Goal: Navigation & Orientation: Understand site structure

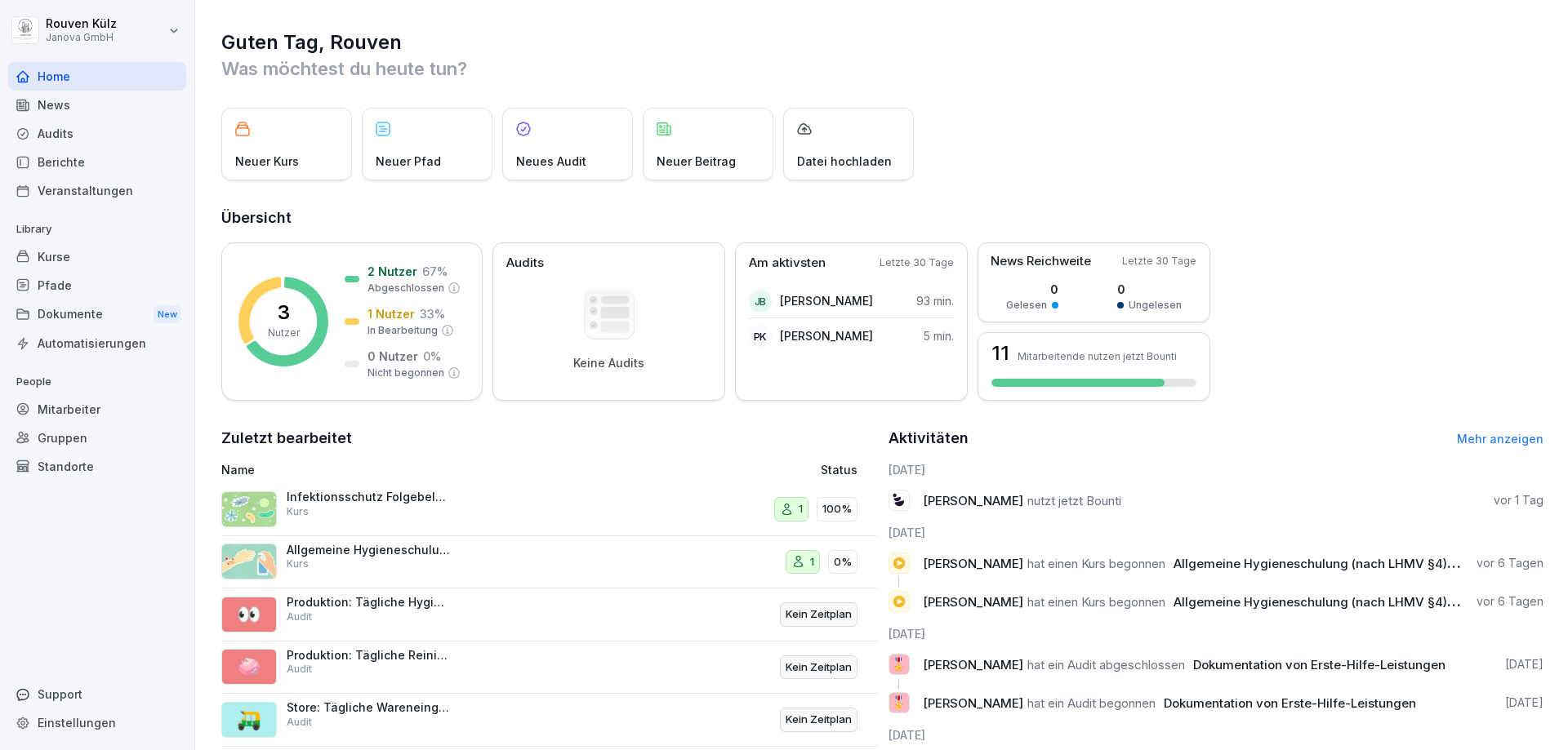
click at [88, 103] on div "News" at bounding box center [97, 105] width 178 height 29
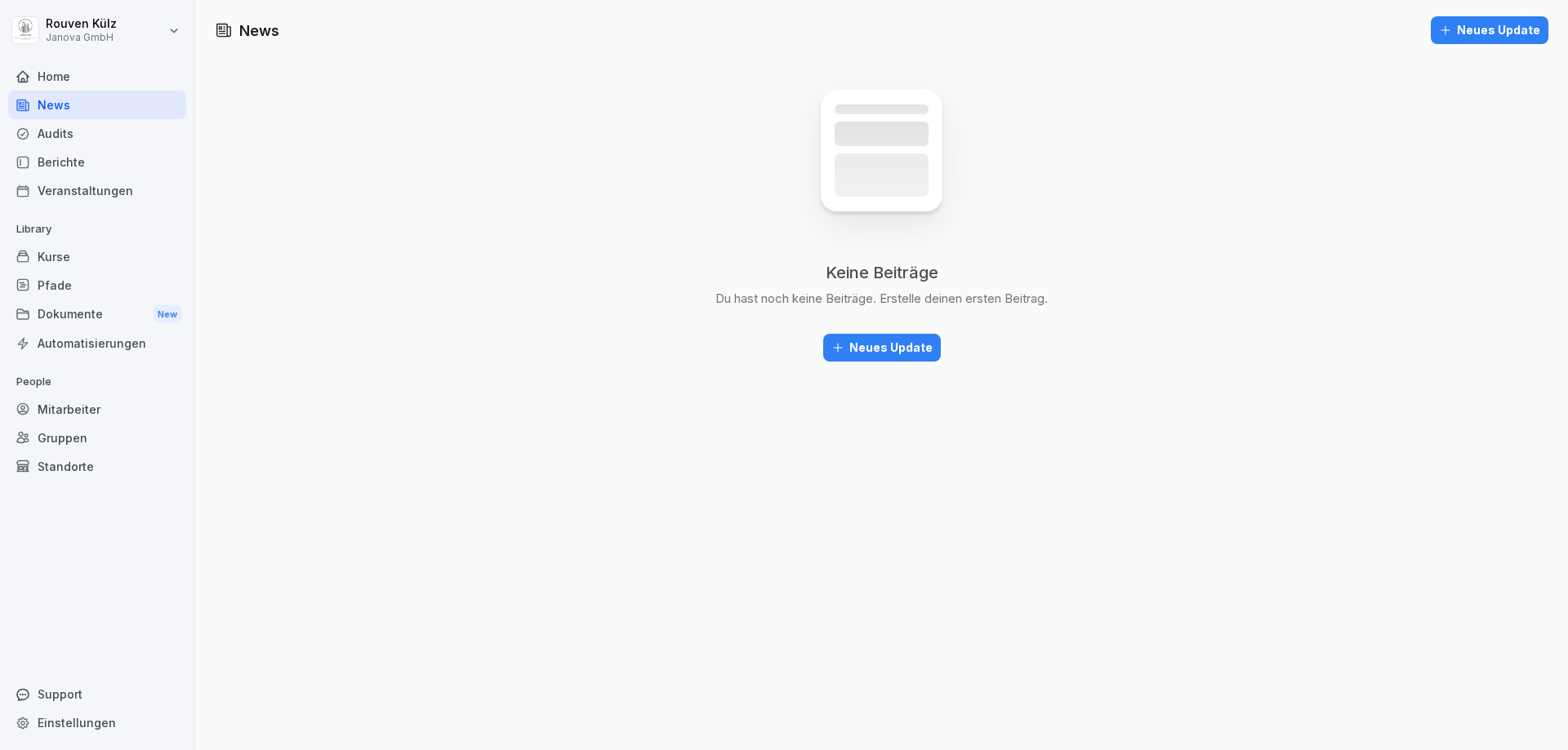
click at [79, 132] on div "Audits" at bounding box center [97, 134] width 178 height 29
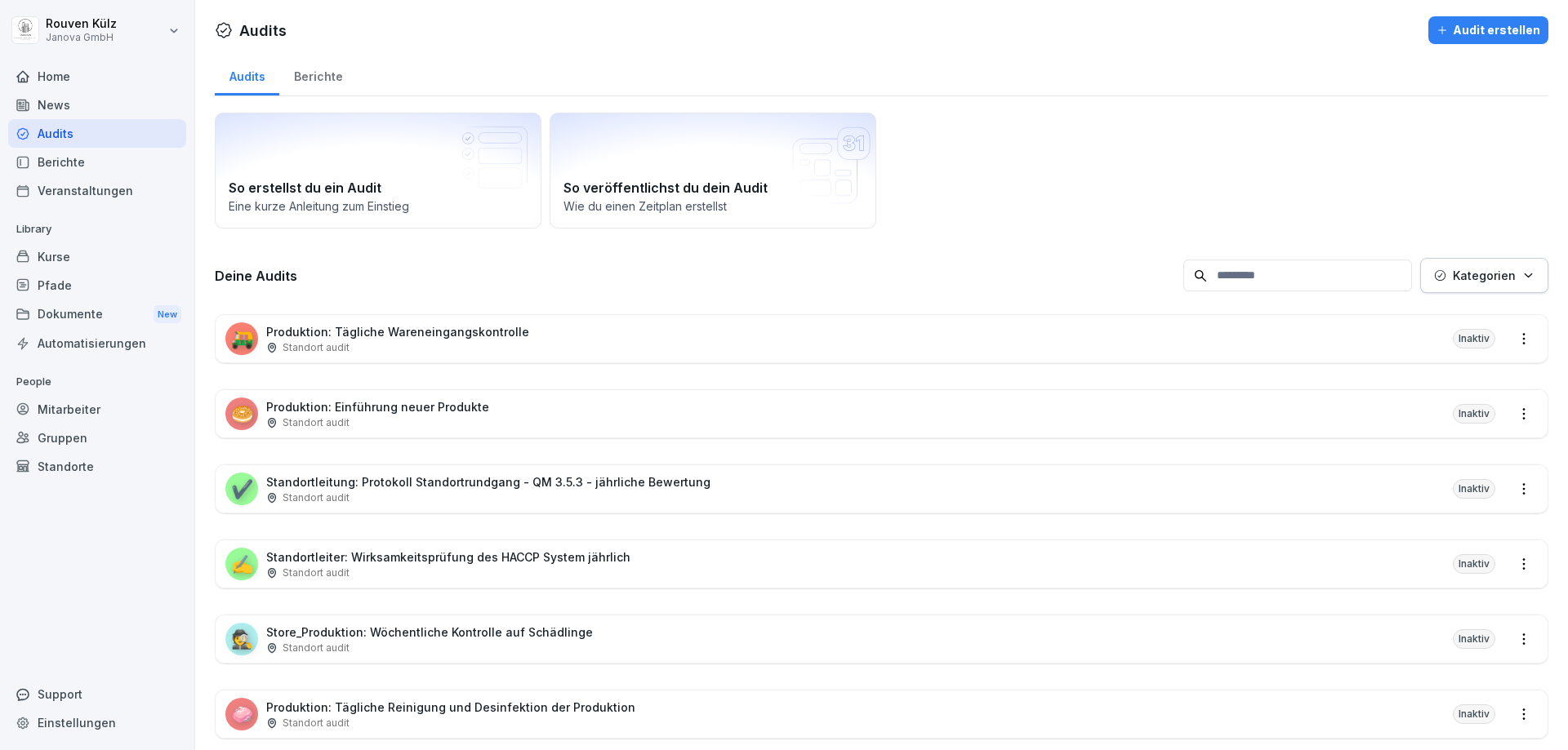
click at [78, 161] on div "Berichte" at bounding box center [97, 162] width 178 height 29
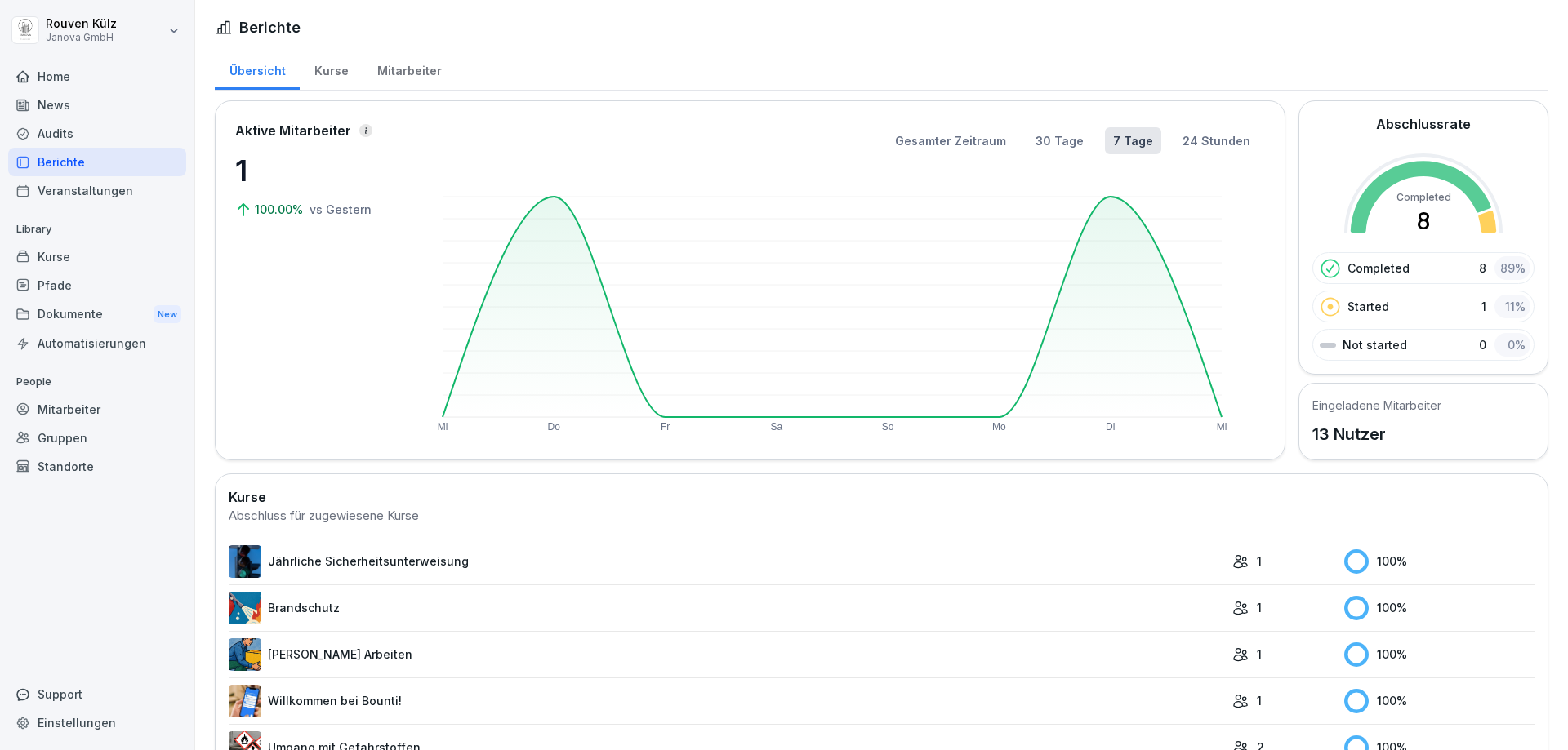
click at [88, 190] on div "Veranstaltungen" at bounding box center [97, 190] width 178 height 29
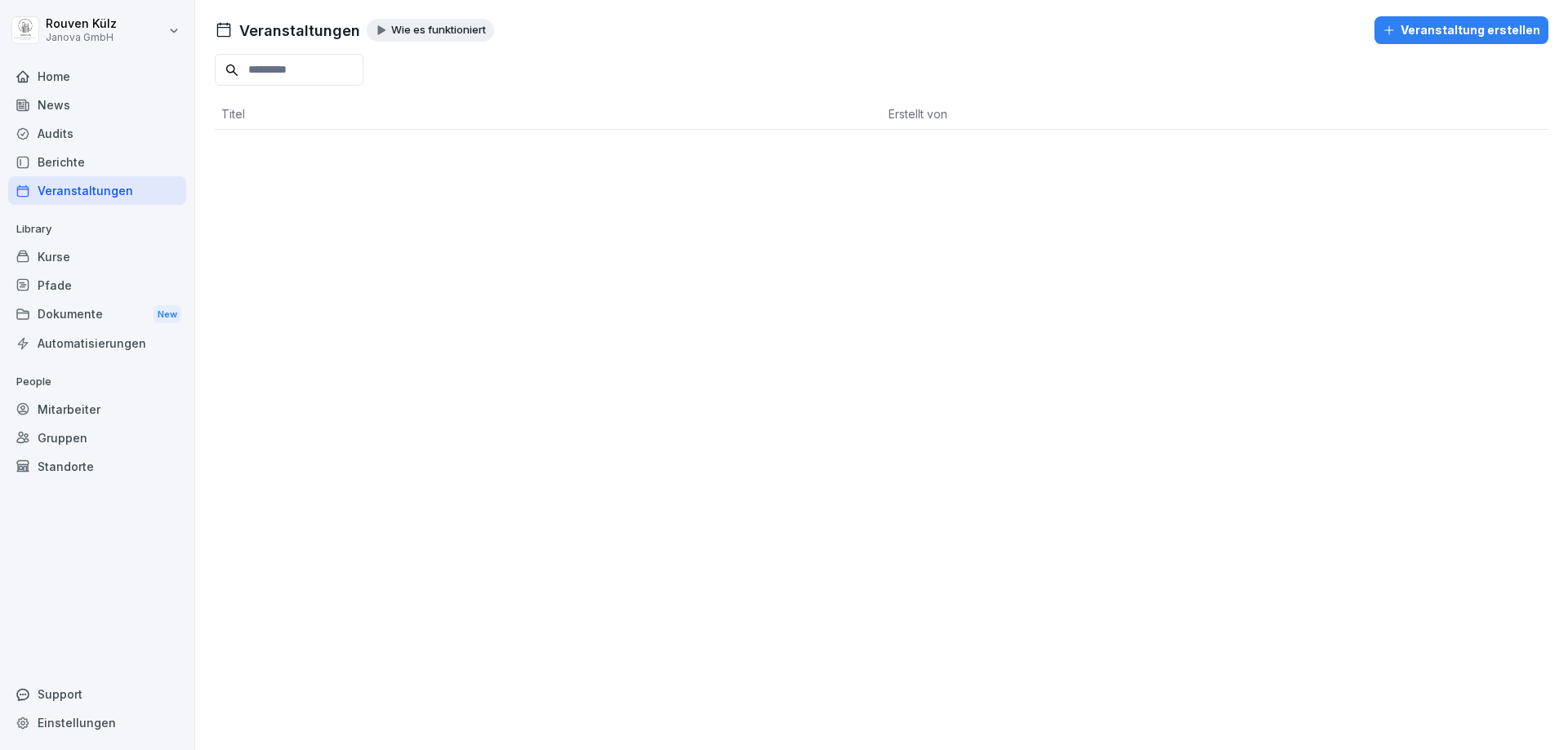
click at [92, 162] on div "Berichte" at bounding box center [97, 162] width 178 height 29
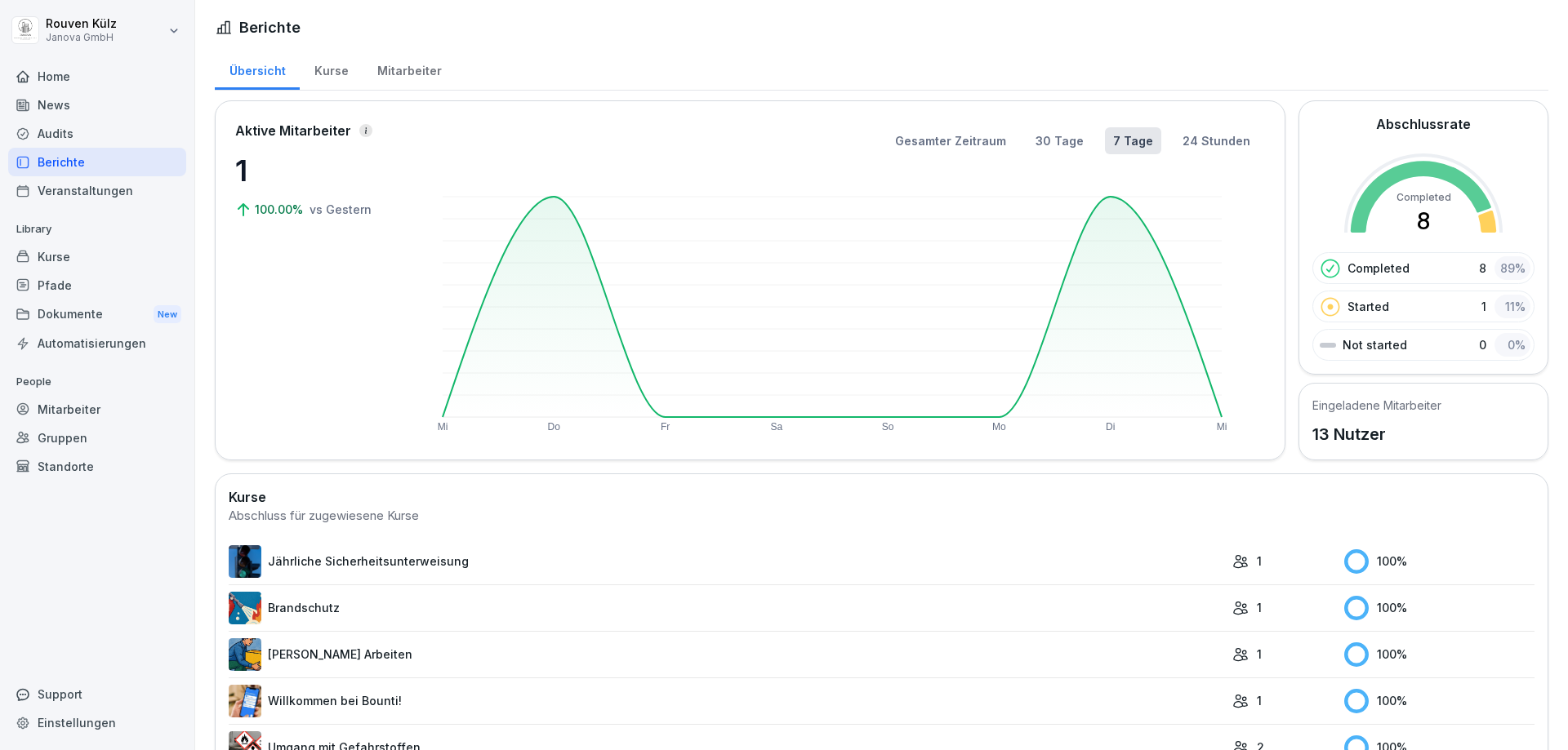
click at [313, 79] on div "Kurse" at bounding box center [331, 69] width 63 height 42
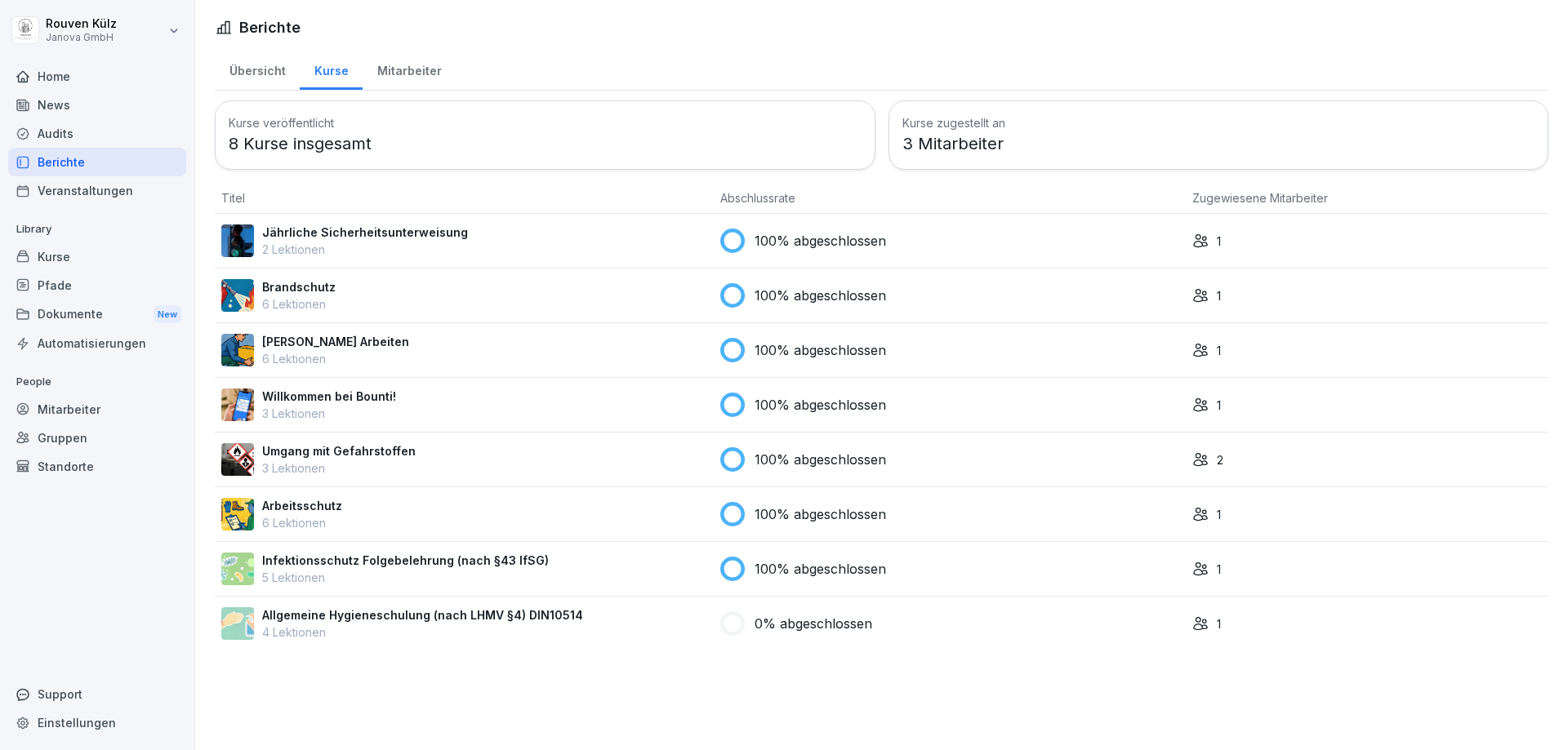
click at [440, 71] on div "Mitarbeiter" at bounding box center [409, 69] width 93 height 42
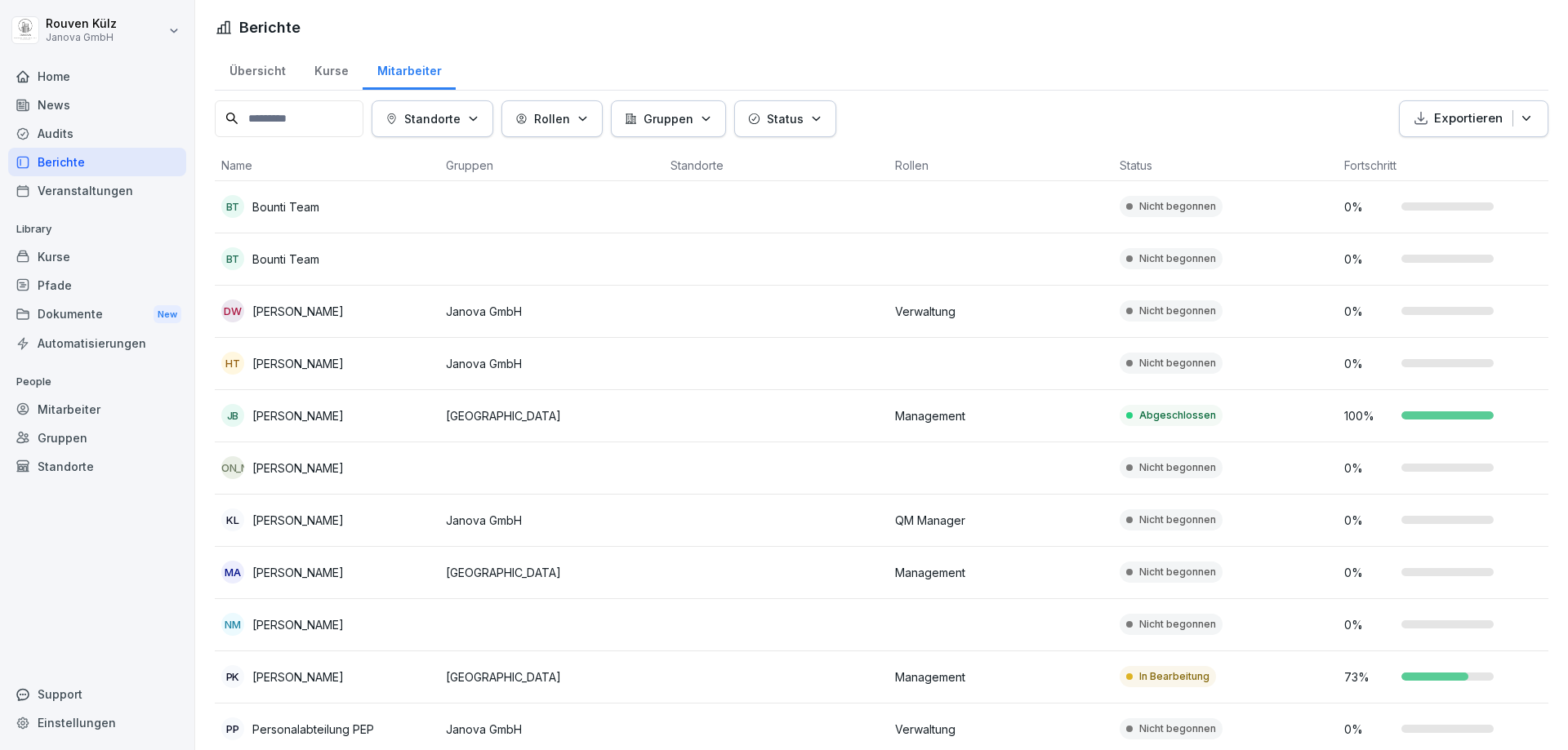
click at [263, 81] on div "Übersicht" at bounding box center [257, 69] width 85 height 42
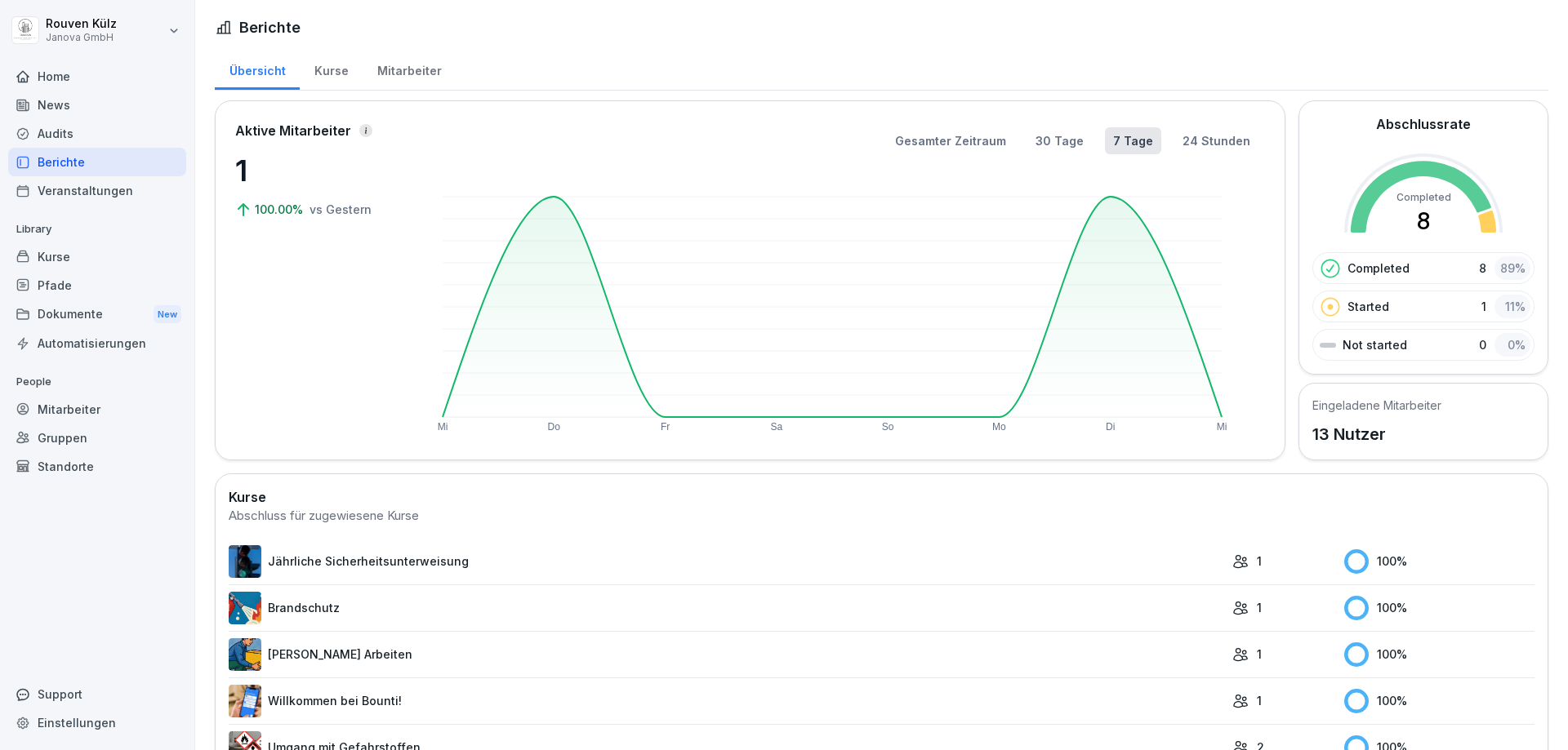
click at [98, 344] on div "Automatisierungen" at bounding box center [97, 344] width 178 height 29
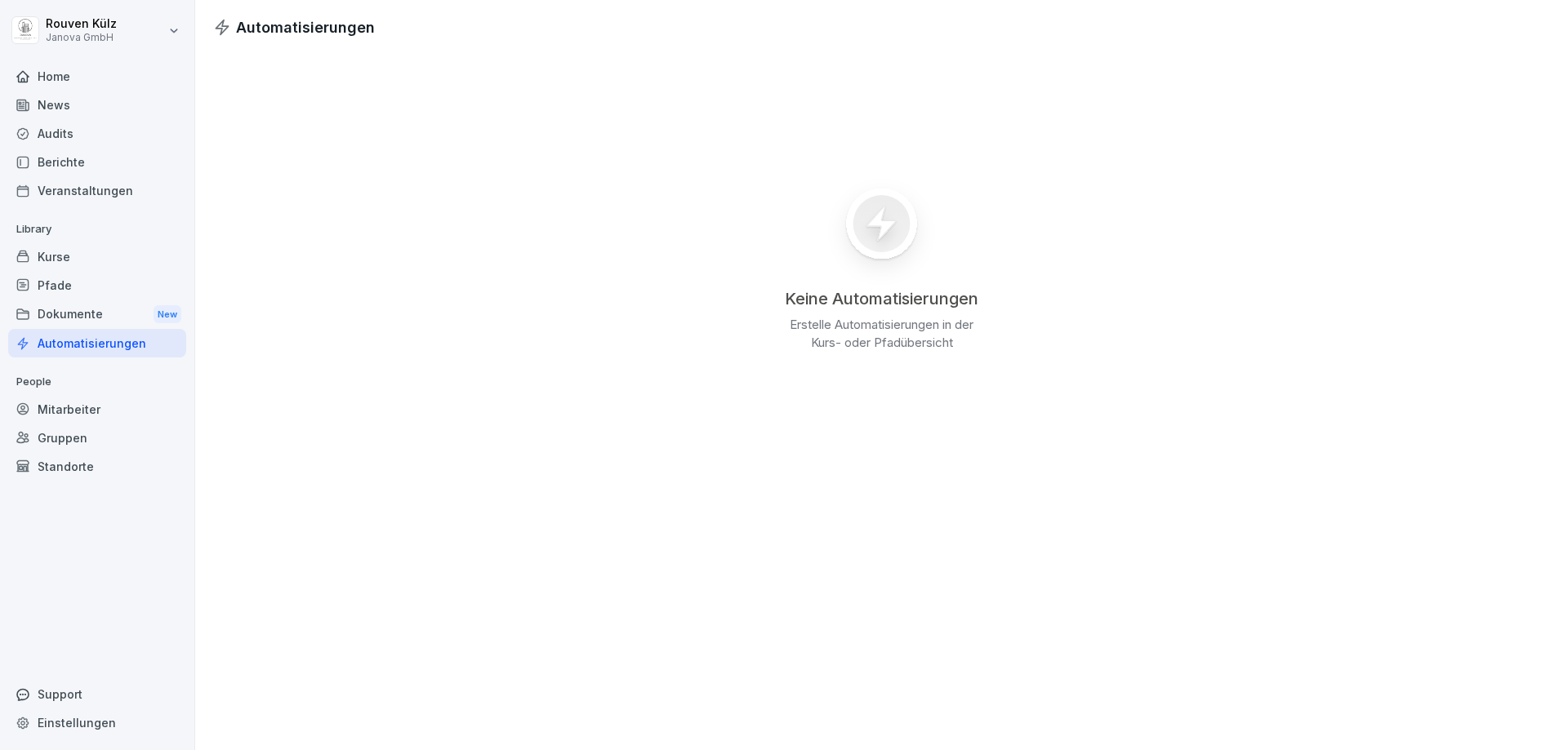
click at [94, 318] on div "Dokumente New" at bounding box center [97, 314] width 178 height 30
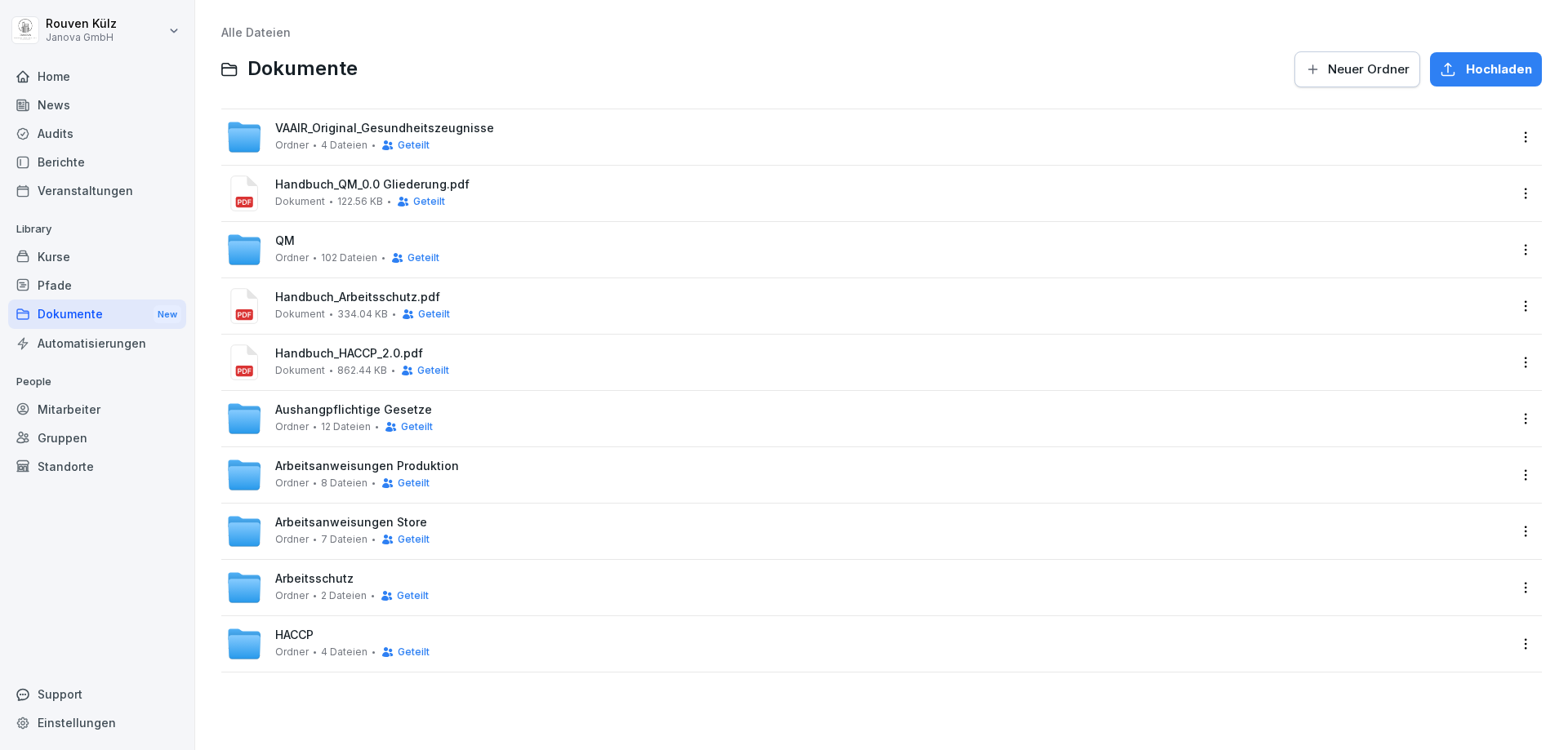
click at [79, 284] on div "Pfade" at bounding box center [97, 285] width 178 height 29
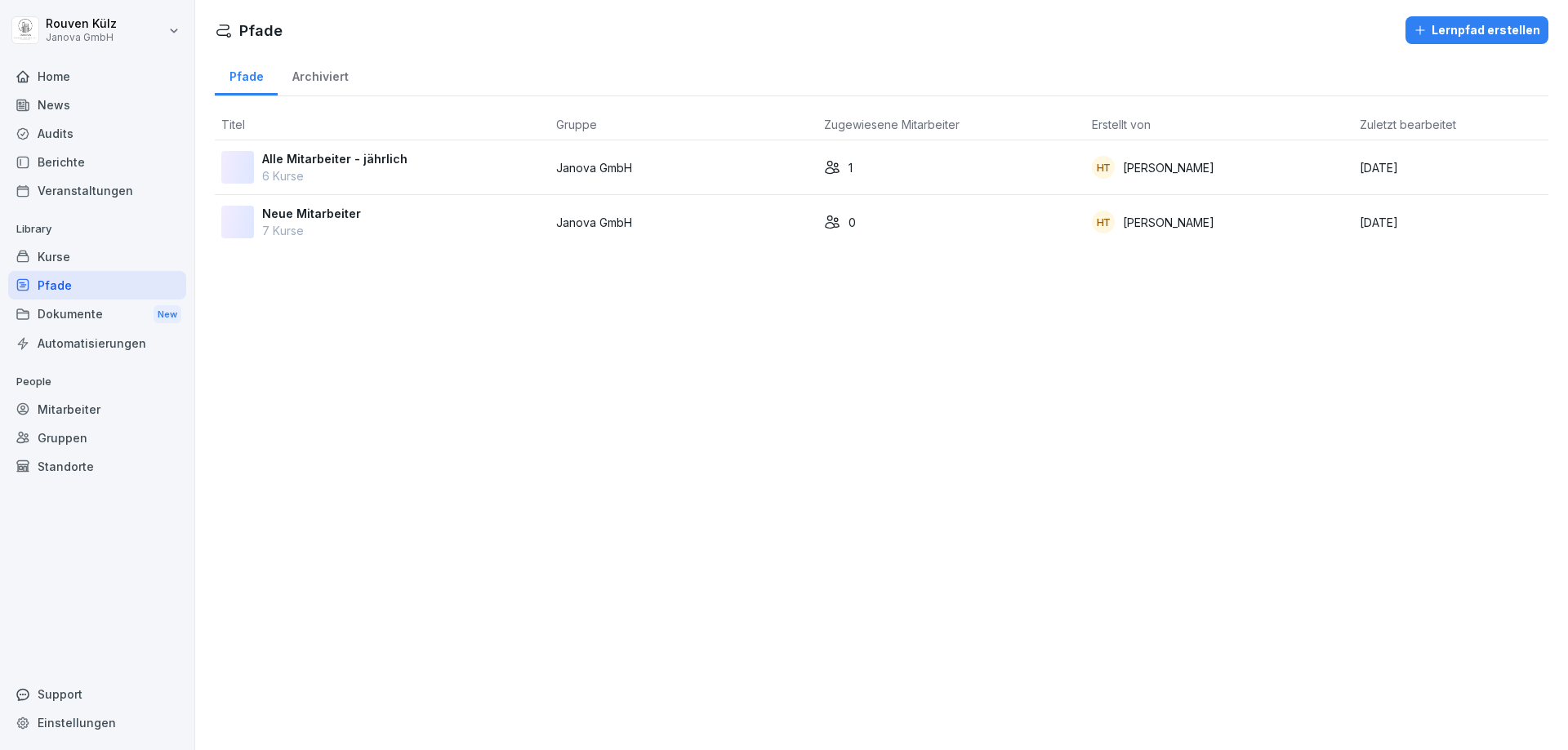
click at [86, 262] on div "Kurse" at bounding box center [97, 257] width 178 height 29
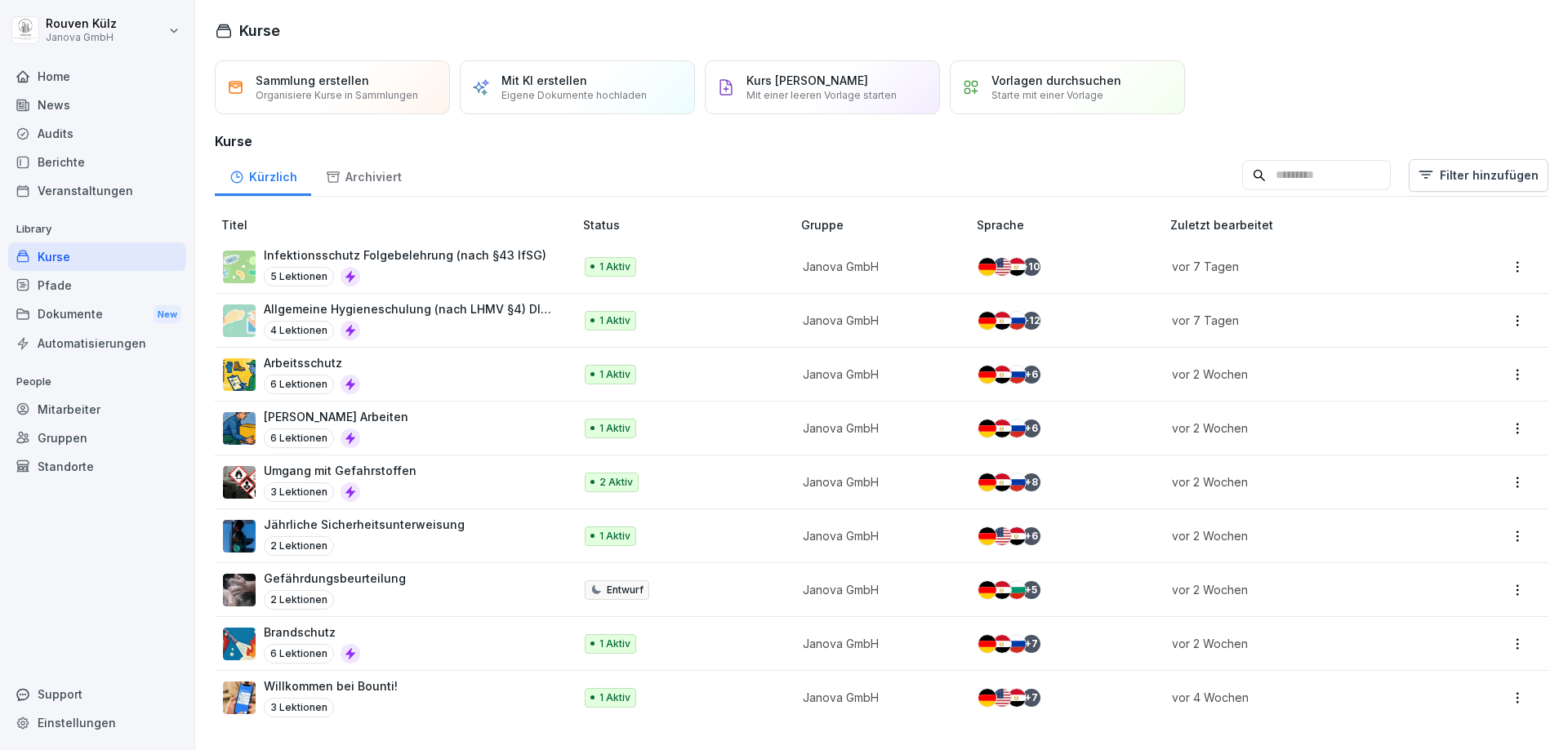
click at [384, 584] on p "Gefährdungsbeurteilung" at bounding box center [334, 578] width 142 height 17
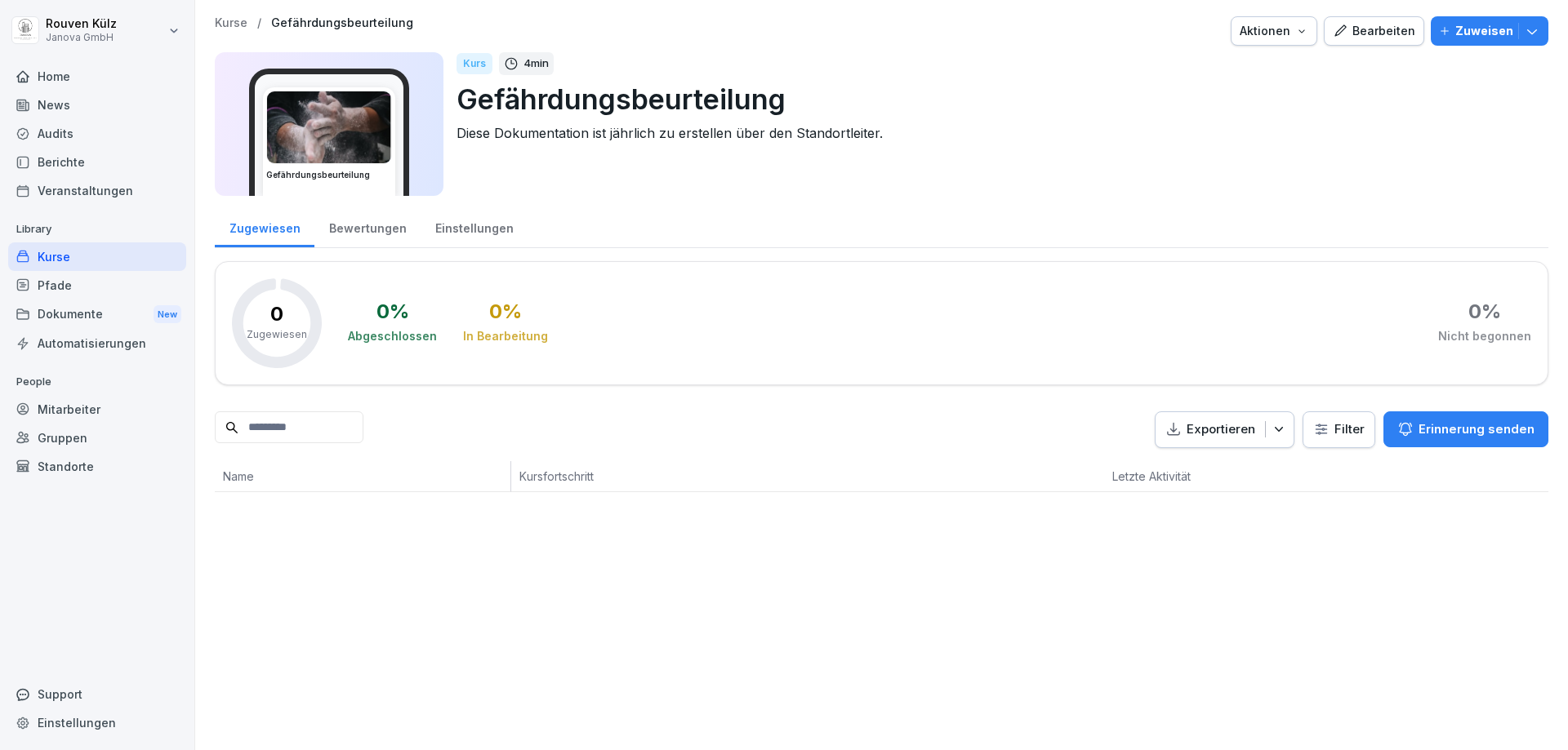
click at [1324, 442] on html "[PERSON_NAME] Janova GmbH Home News Audits Berichte Veranstaltungen Library Kur…" at bounding box center [784, 375] width 1568 height 750
click at [1318, 185] on html "[PERSON_NAME] Janova GmbH Home News Audits Berichte Veranstaltungen Library Kur…" at bounding box center [784, 375] width 1568 height 750
click at [1430, 94] on p "Gefährdungsbeurteilung" at bounding box center [996, 99] width 1079 height 42
click at [1262, 27] on div "Aktionen" at bounding box center [1274, 31] width 69 height 18
click at [1006, 155] on html "[PERSON_NAME] Janova GmbH Home News Audits Berichte Veranstaltungen Library Kur…" at bounding box center [784, 375] width 1568 height 750
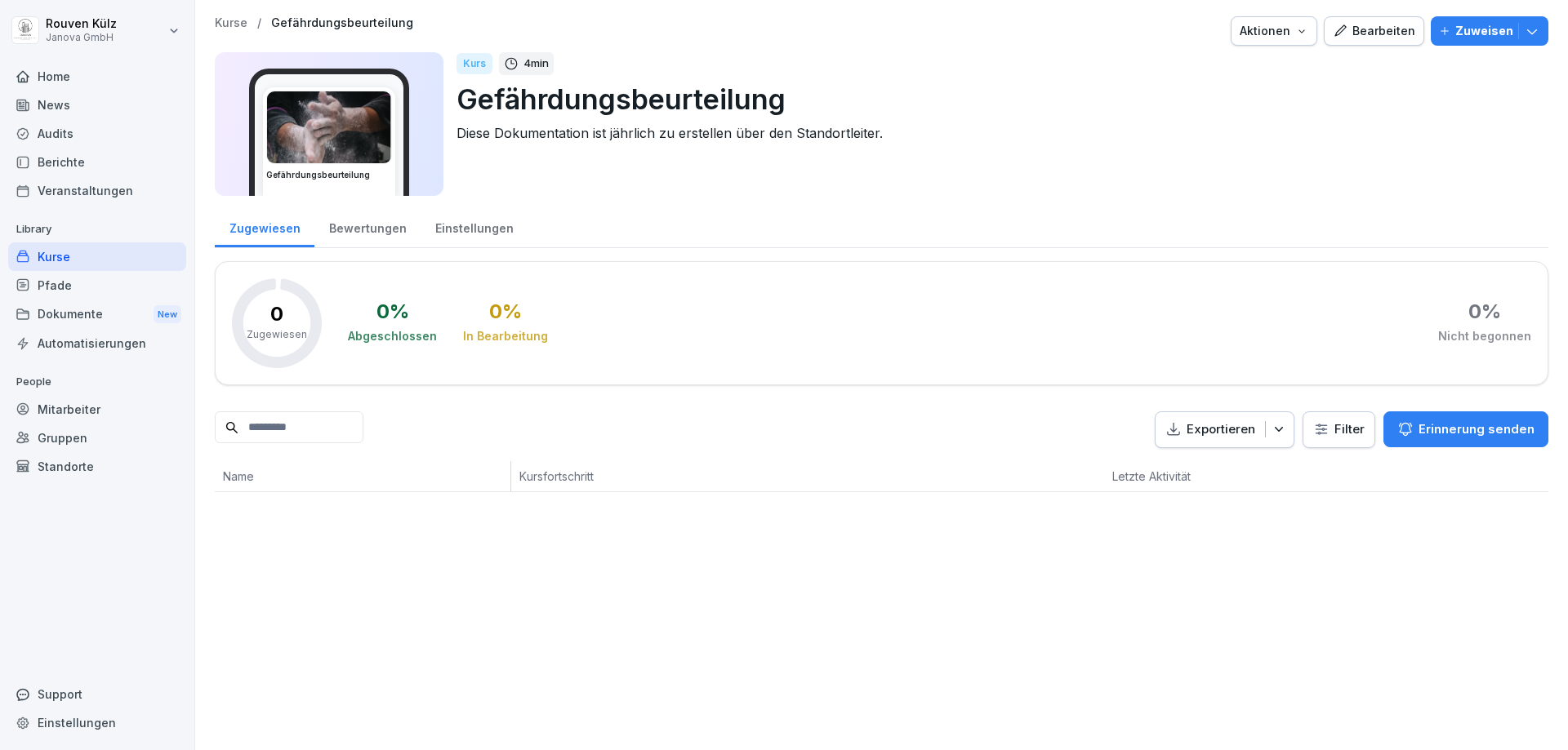
click at [68, 467] on div "Standorte" at bounding box center [97, 467] width 178 height 29
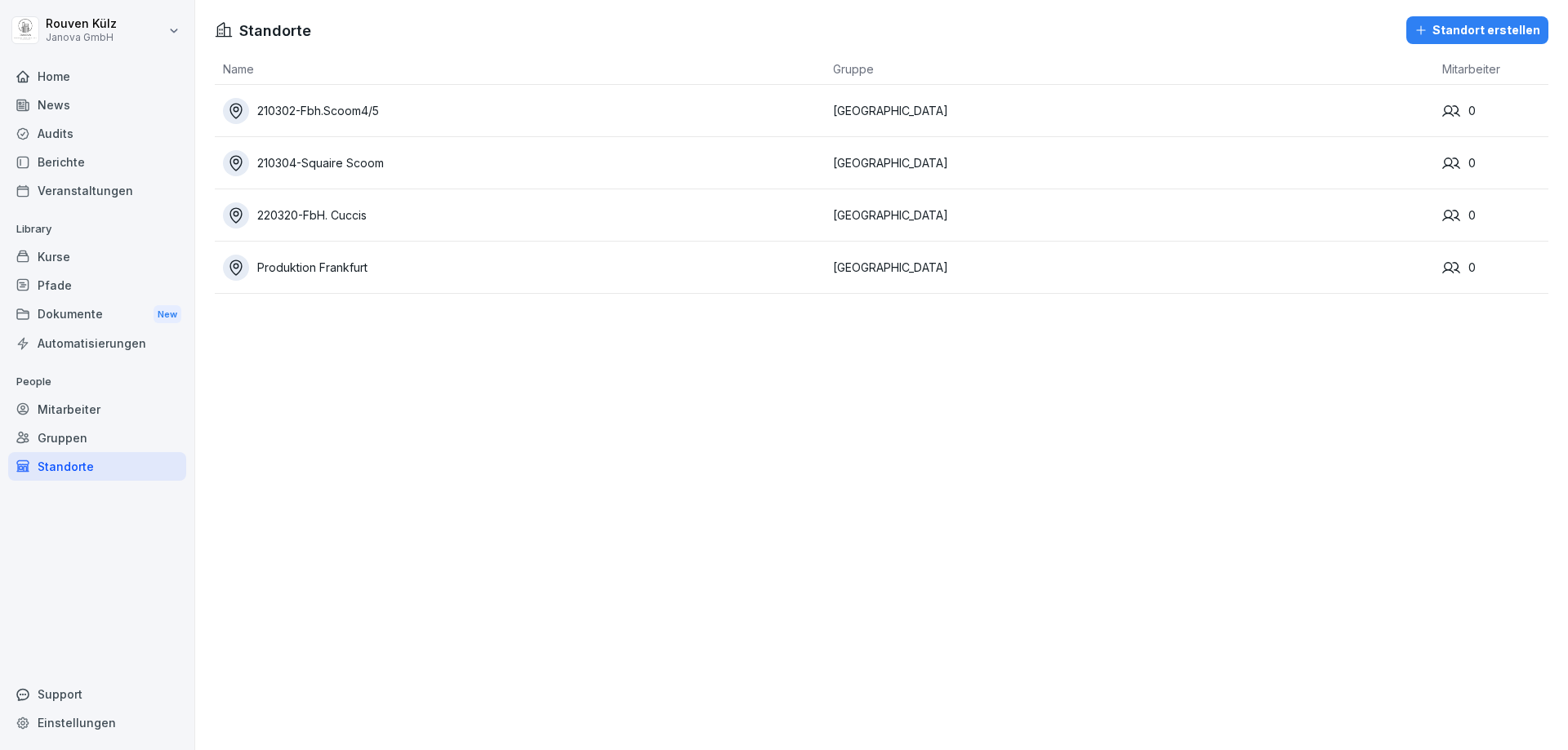
click at [75, 413] on div "Mitarbeiter" at bounding box center [97, 410] width 178 height 29
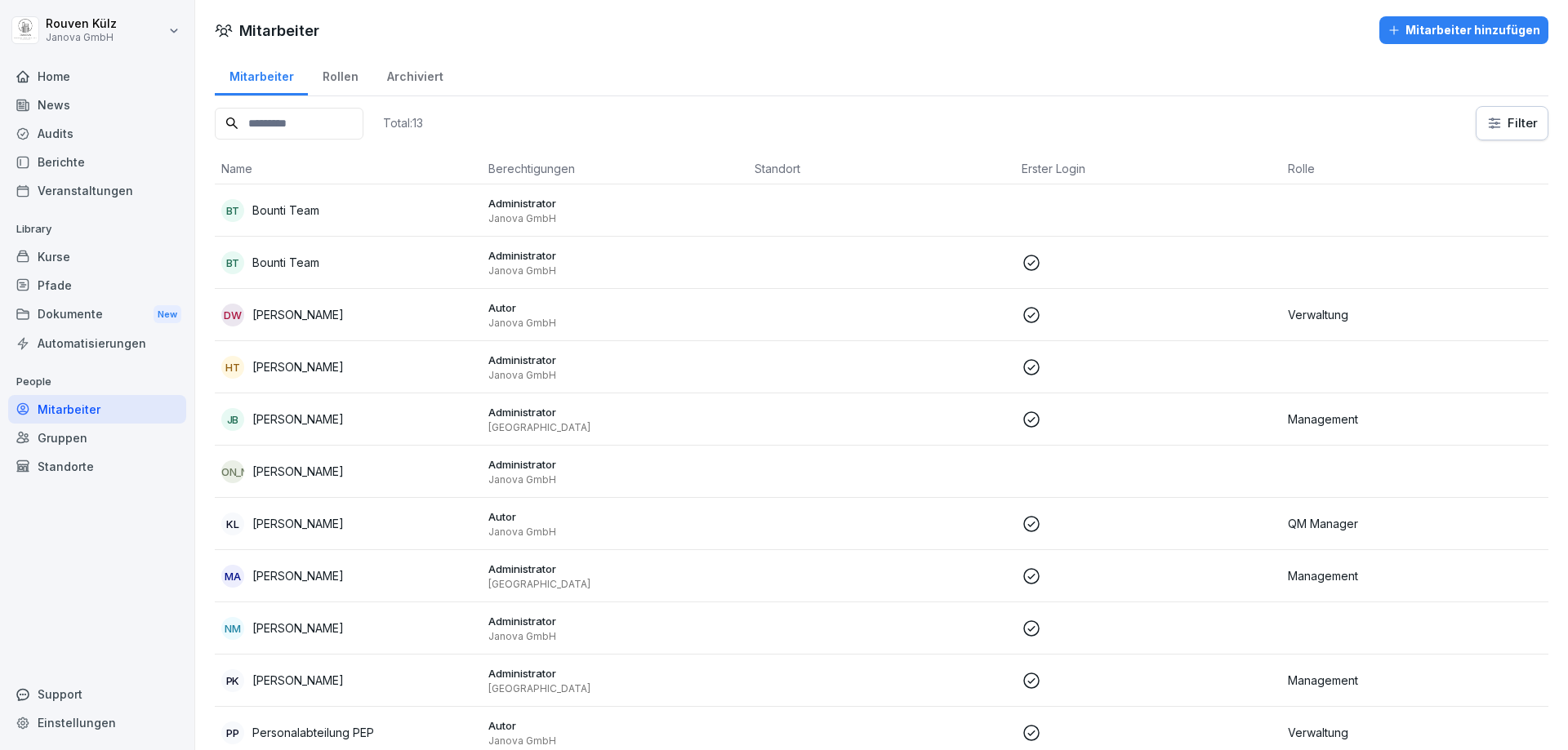
click at [116, 243] on div "Kurse" at bounding box center [97, 257] width 178 height 29
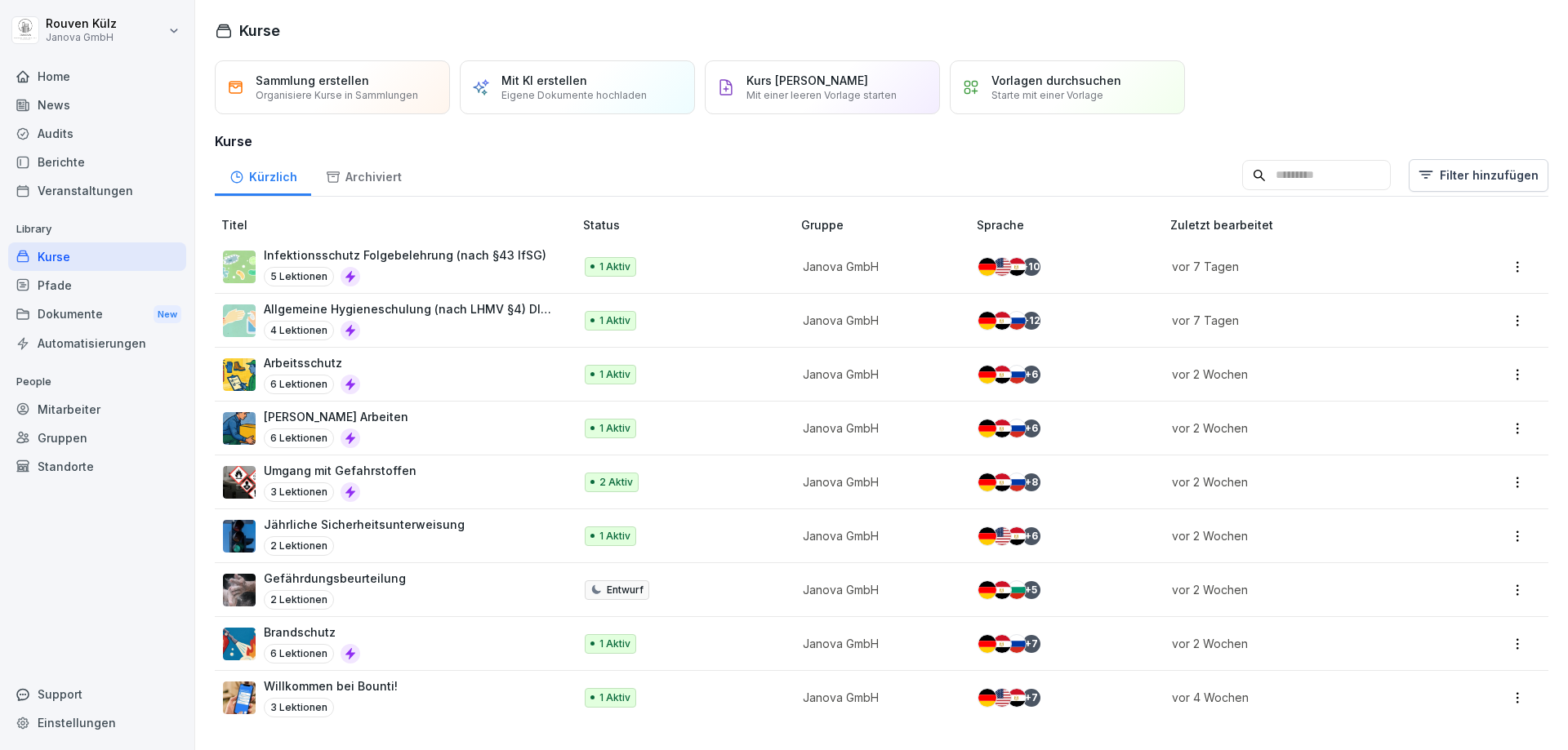
click at [113, 89] on div "Home" at bounding box center [97, 77] width 178 height 29
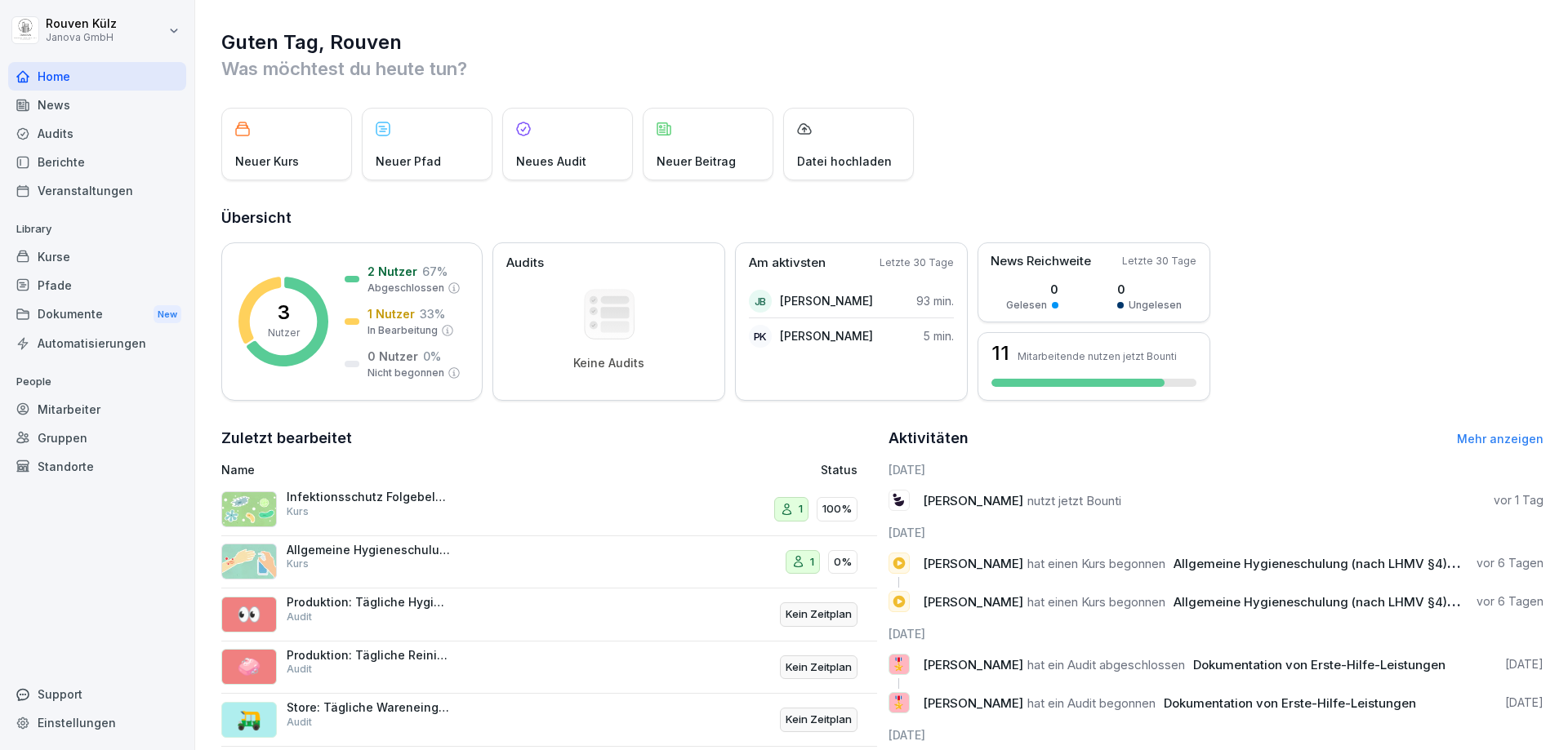
click at [101, 107] on div "News" at bounding box center [97, 105] width 178 height 29
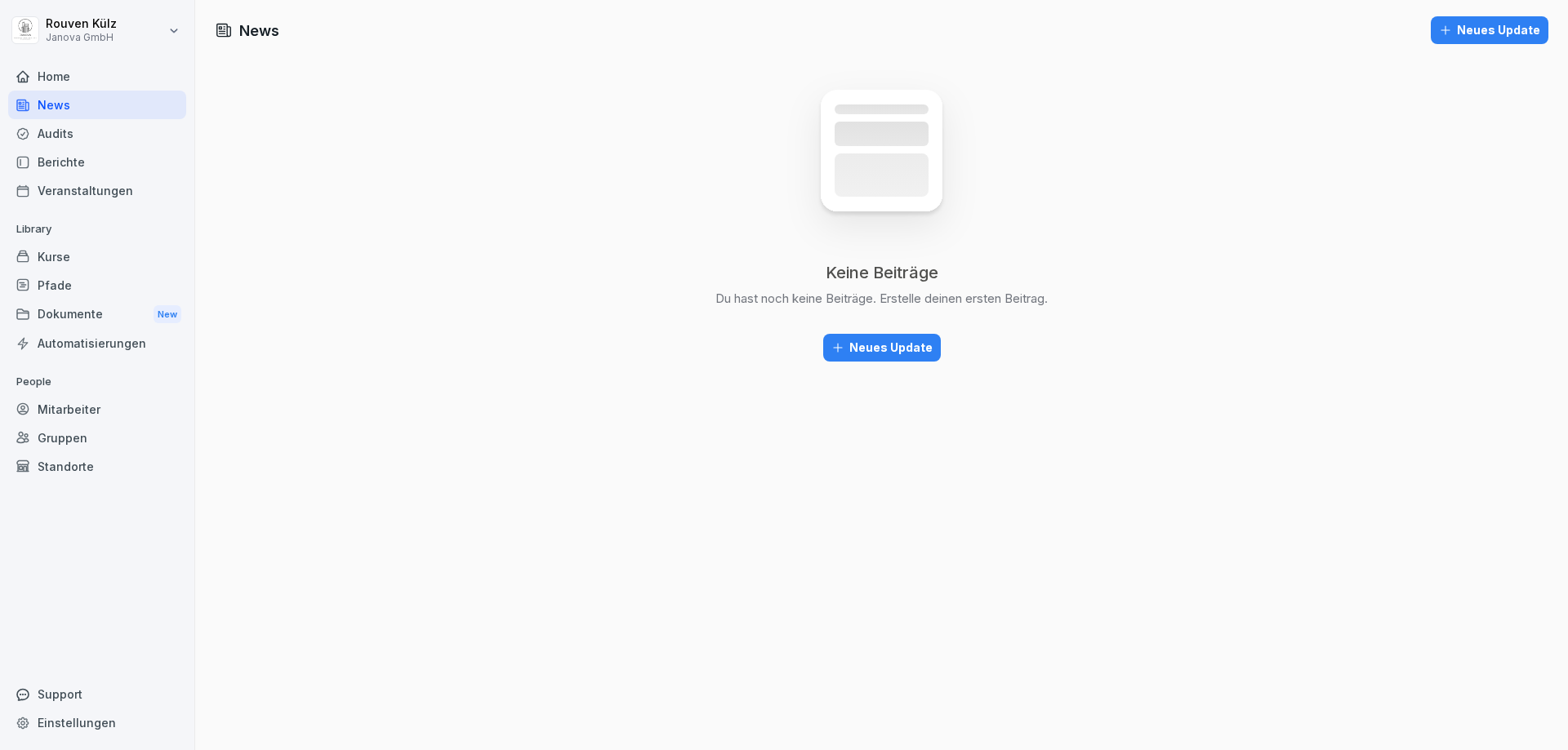
click at [96, 128] on div "Audits" at bounding box center [97, 134] width 178 height 29
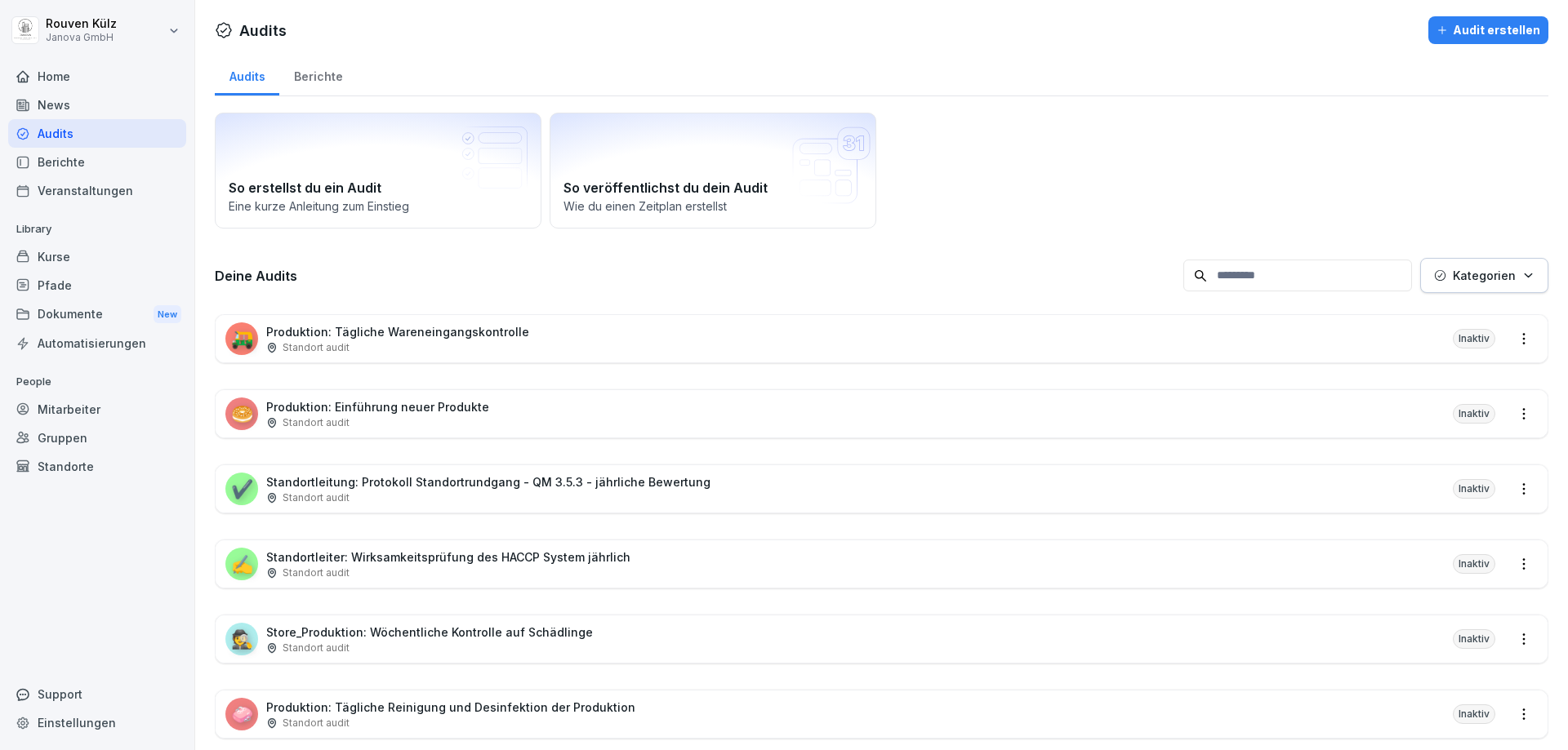
click at [89, 160] on div "Berichte" at bounding box center [97, 162] width 178 height 29
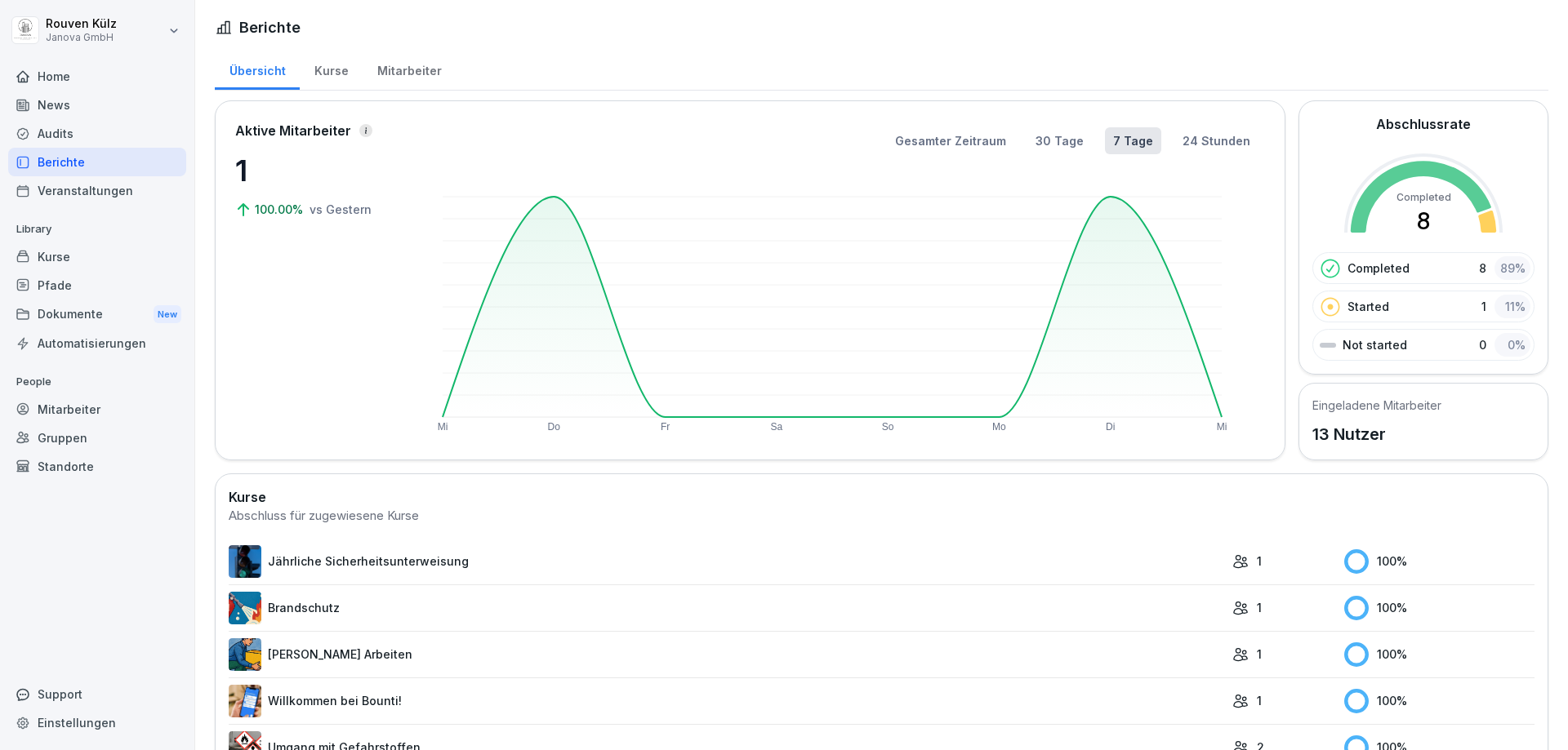
click at [87, 184] on div "Veranstaltungen" at bounding box center [97, 190] width 178 height 29
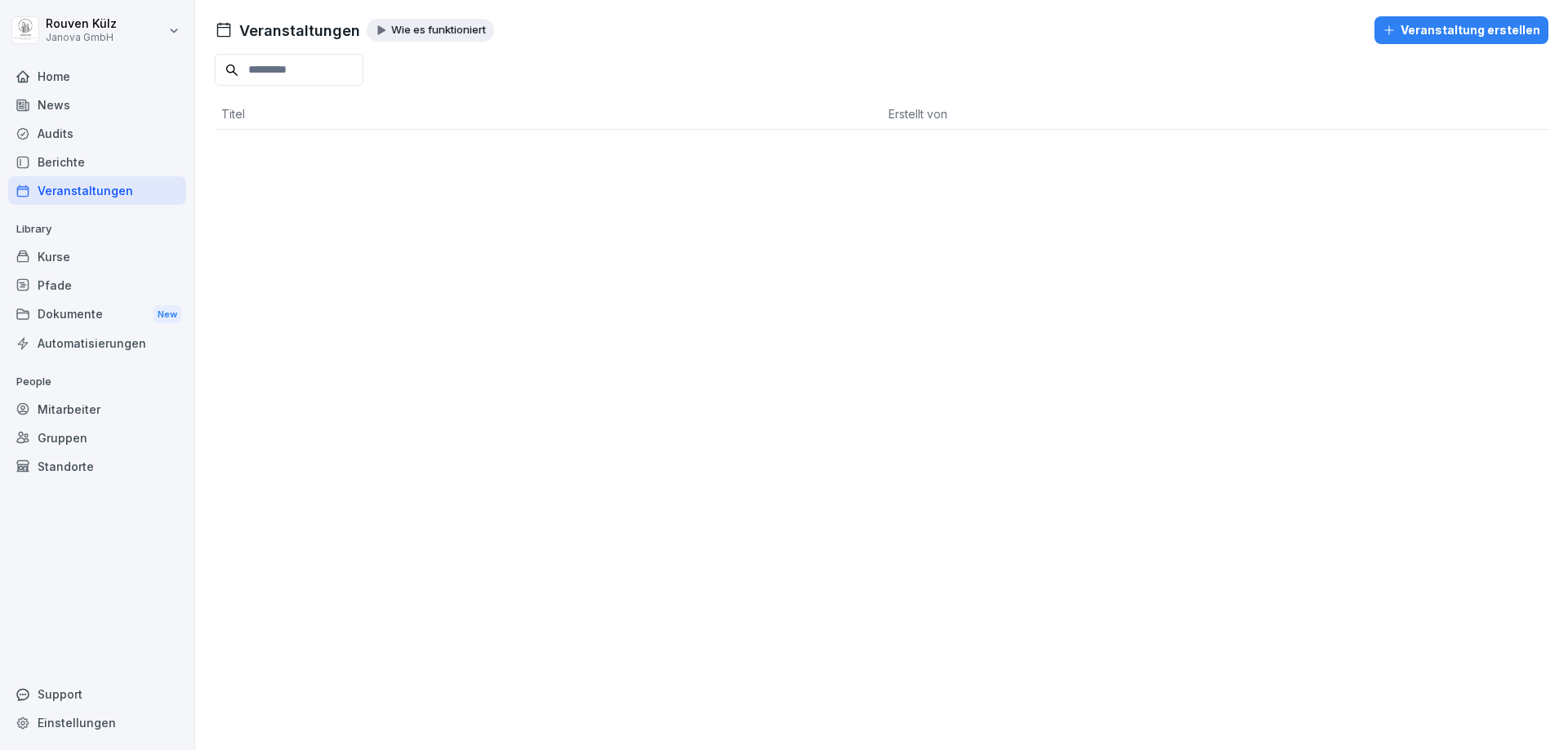
click at [88, 153] on div "Berichte" at bounding box center [97, 162] width 178 height 29
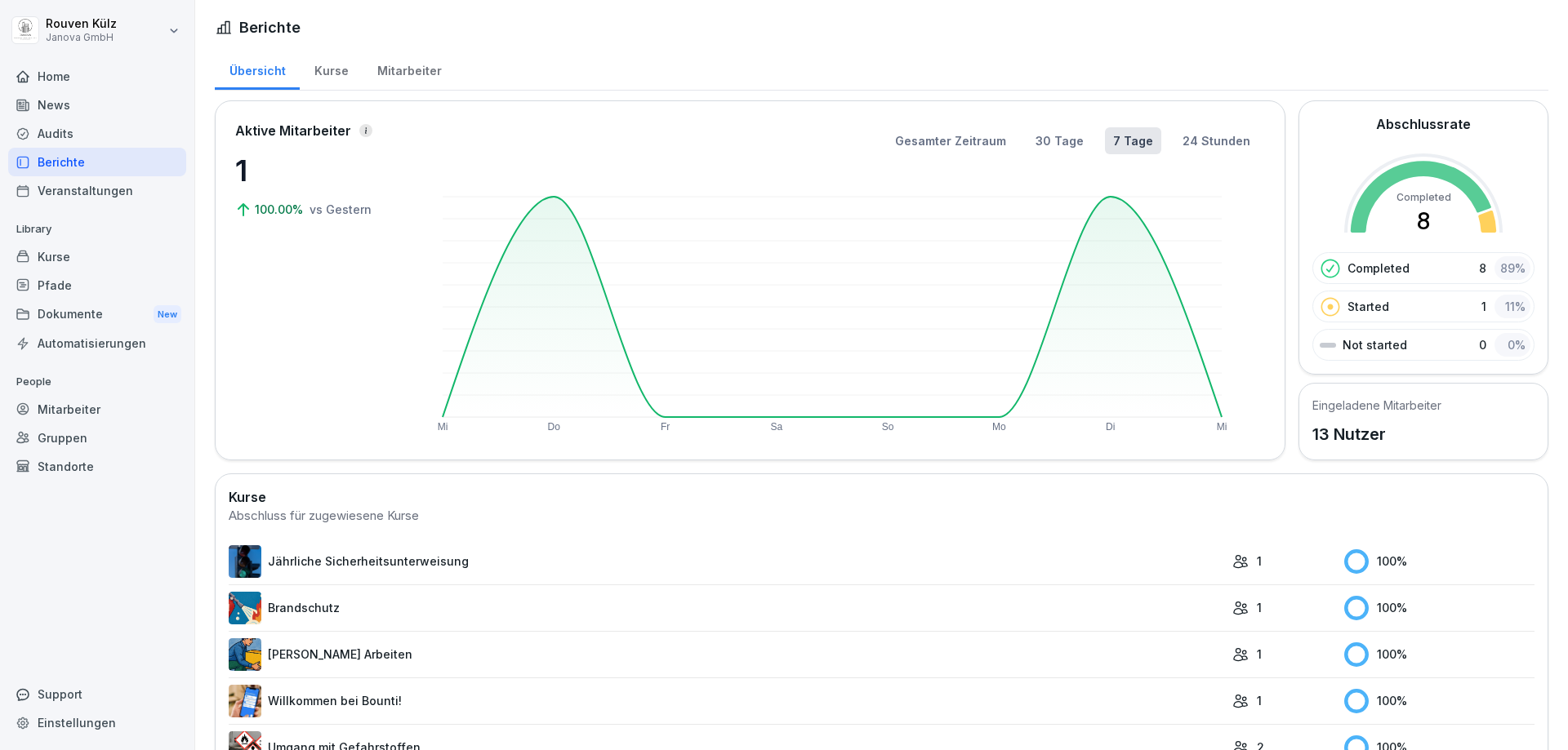
click at [328, 66] on div "Kurse" at bounding box center [331, 69] width 63 height 42
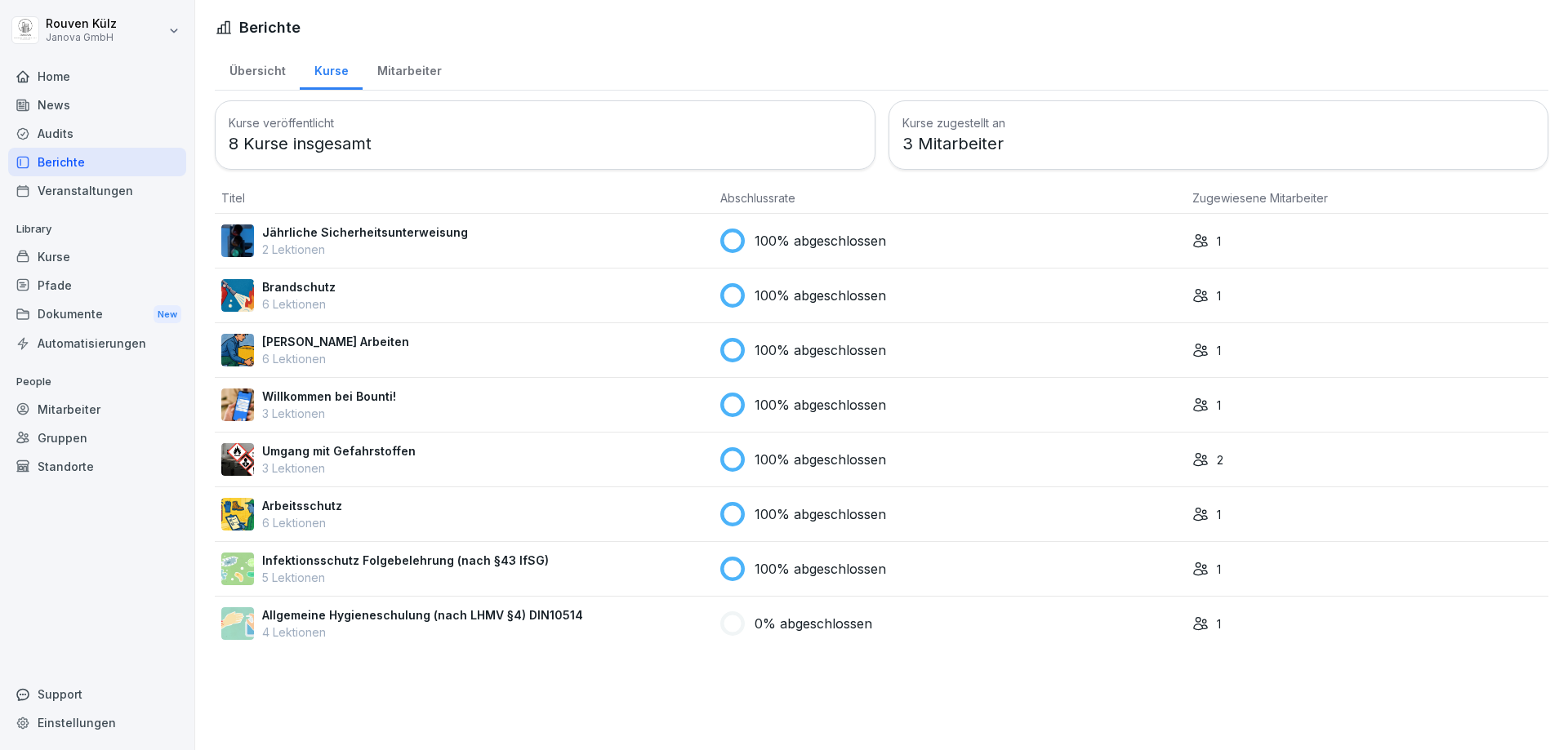
click at [407, 66] on div "Mitarbeiter" at bounding box center [409, 69] width 93 height 42
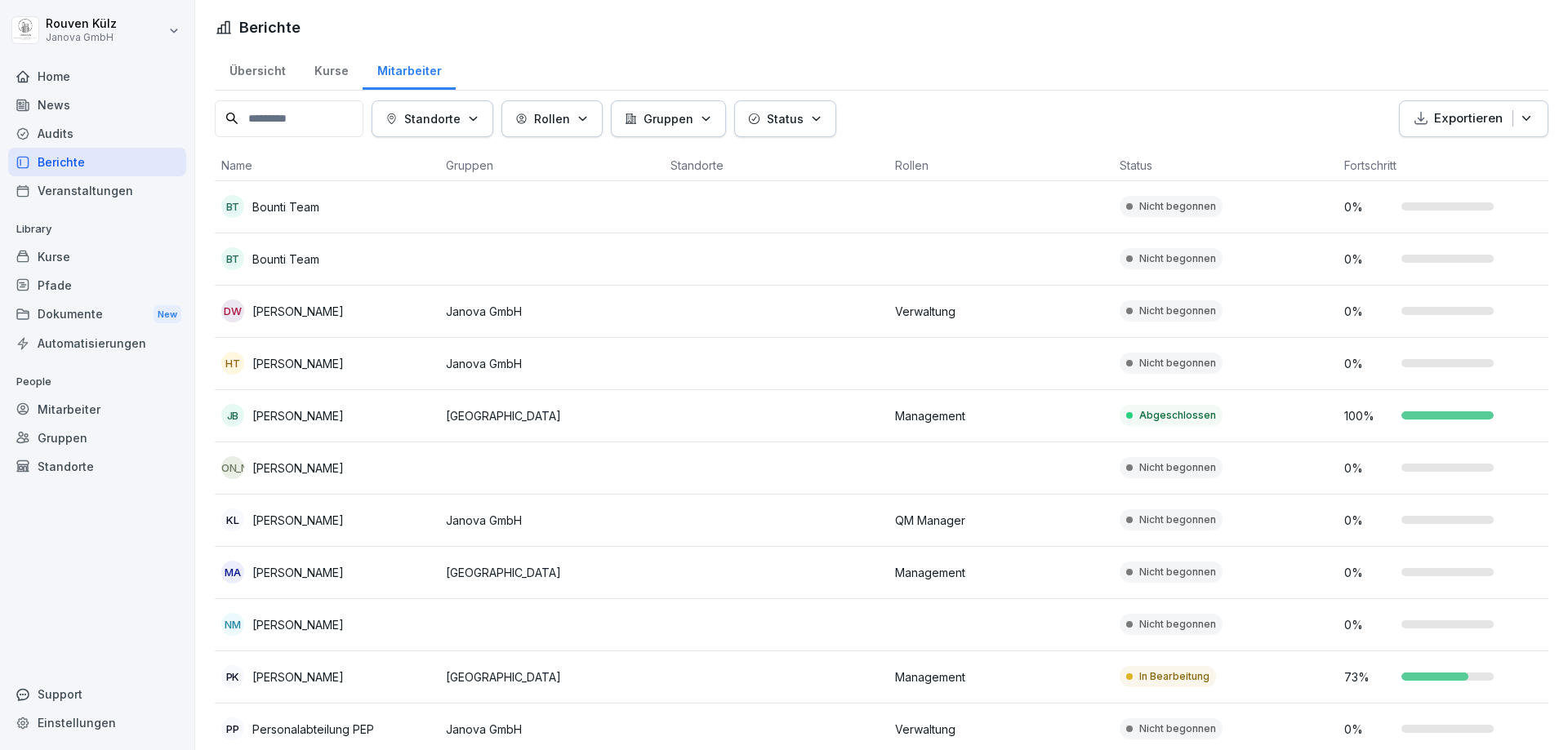
click at [273, 74] on div "Übersicht" at bounding box center [257, 69] width 85 height 42
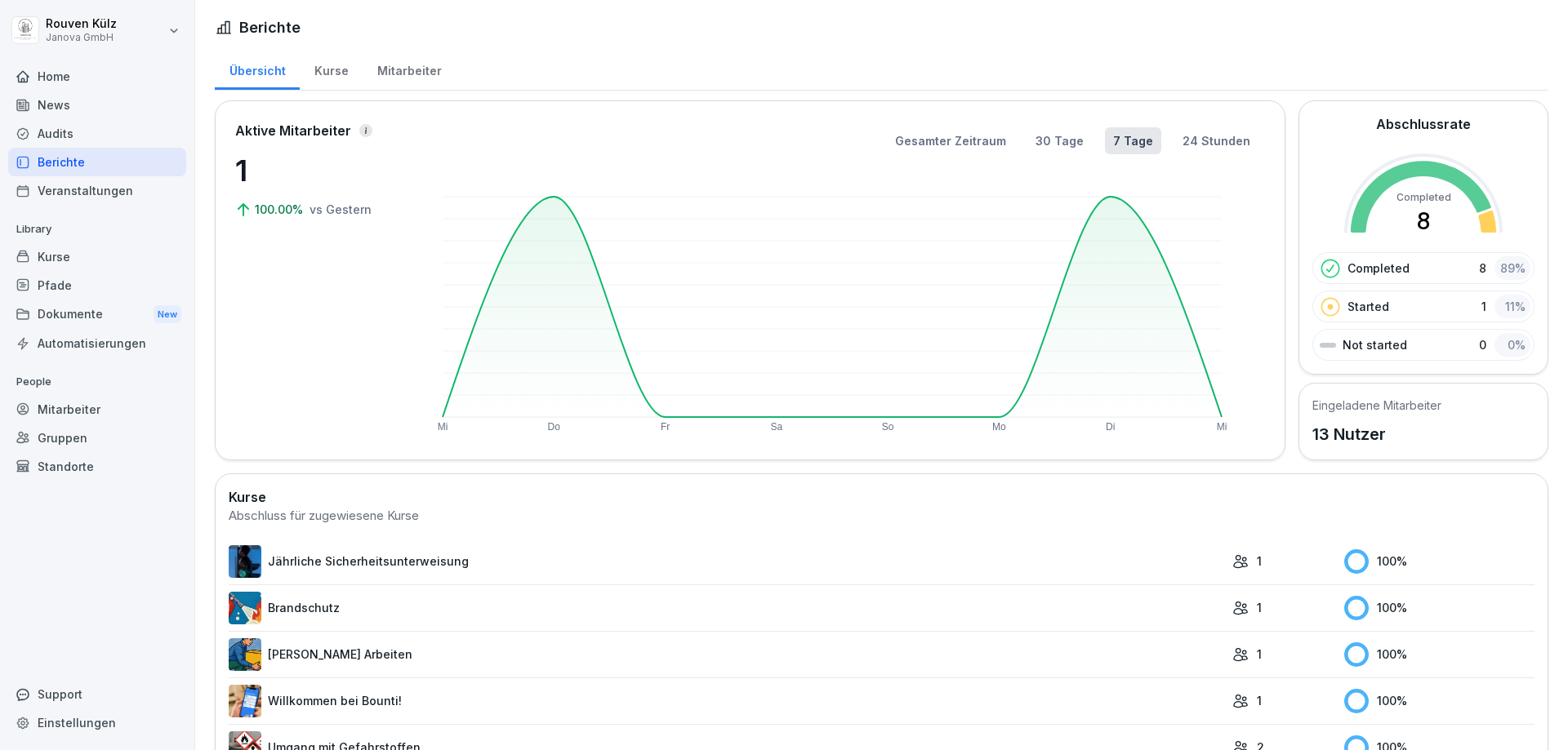
click at [82, 193] on div "Veranstaltungen" at bounding box center [97, 190] width 178 height 29
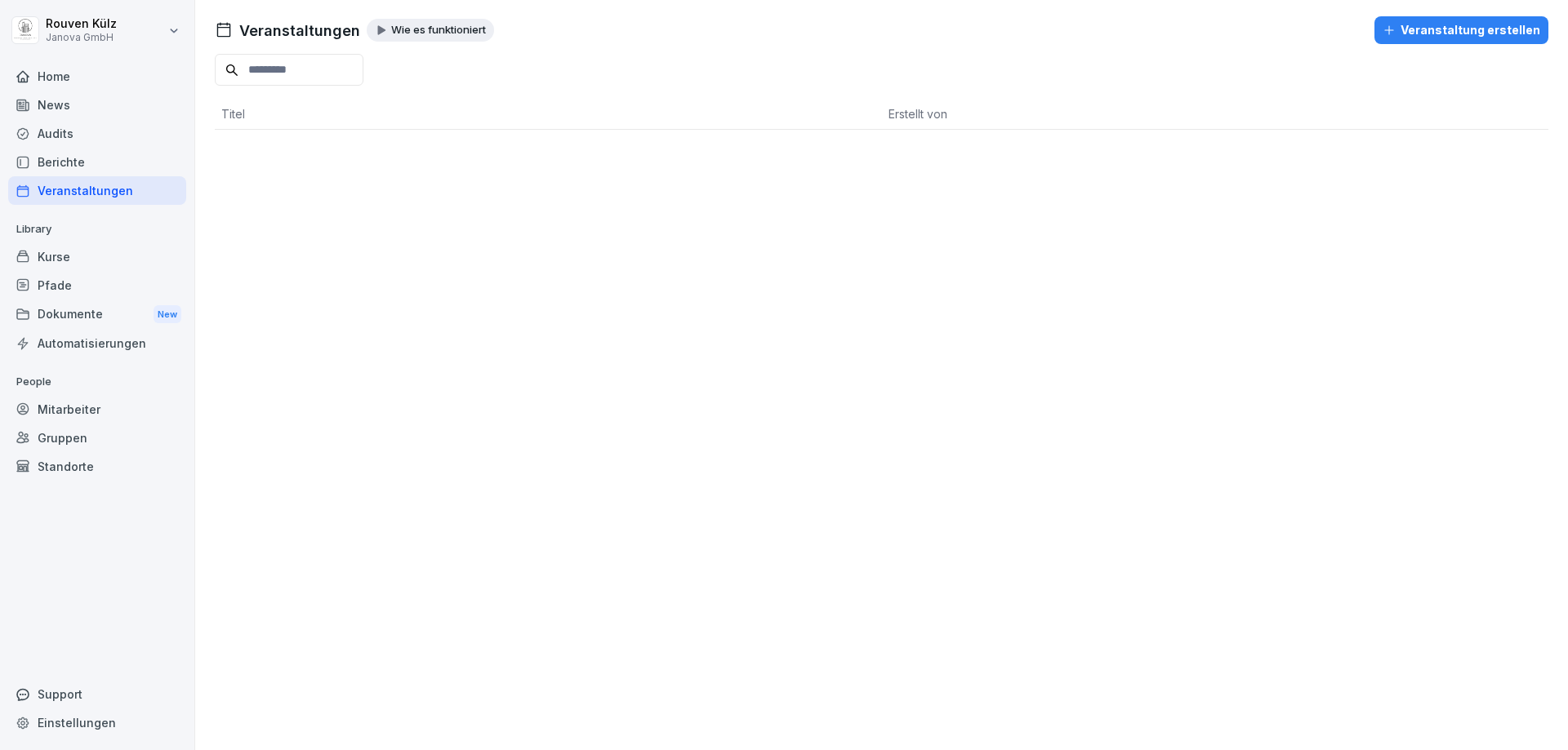
click at [65, 247] on div "Kurse" at bounding box center [97, 257] width 178 height 29
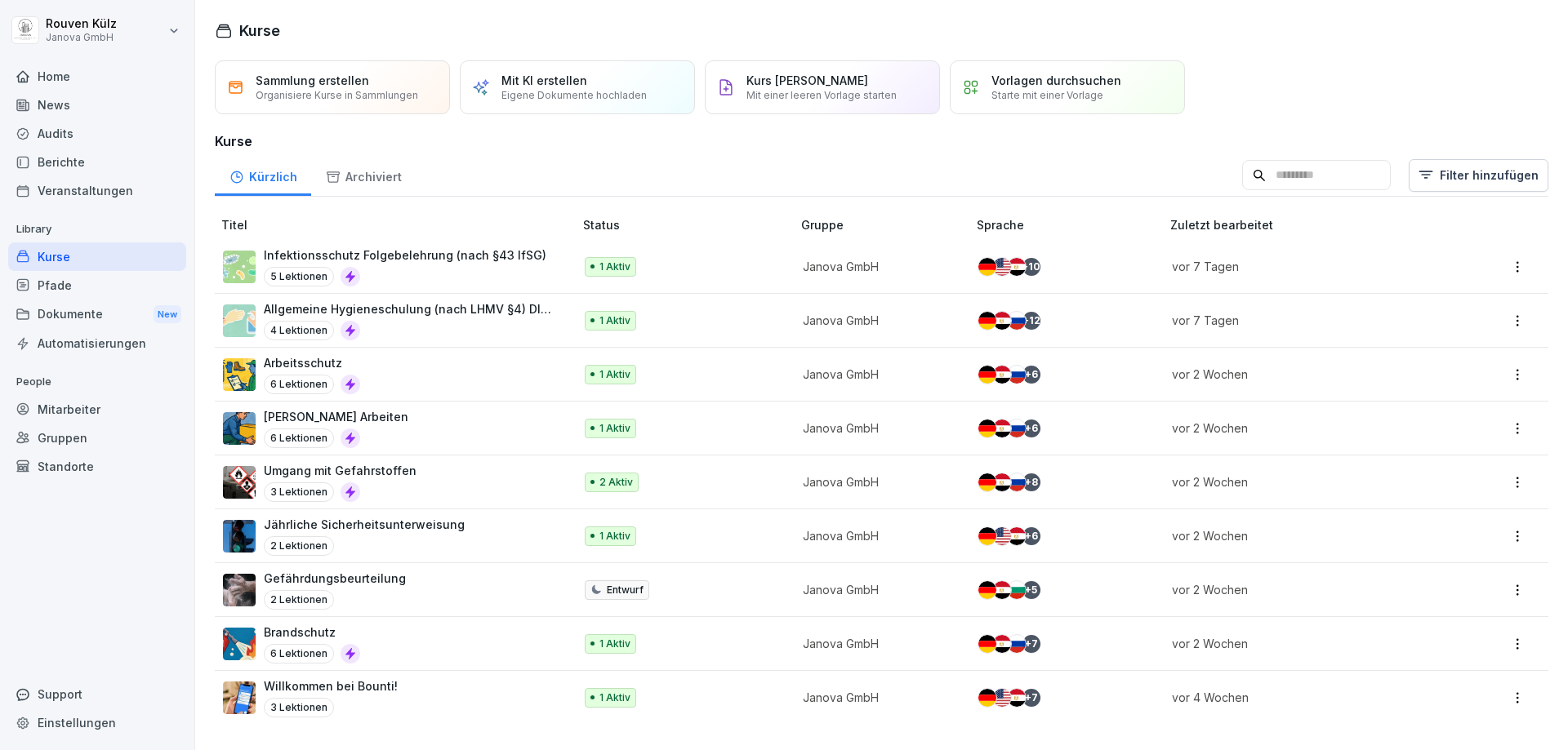
click at [56, 282] on div "Pfade" at bounding box center [97, 285] width 178 height 29
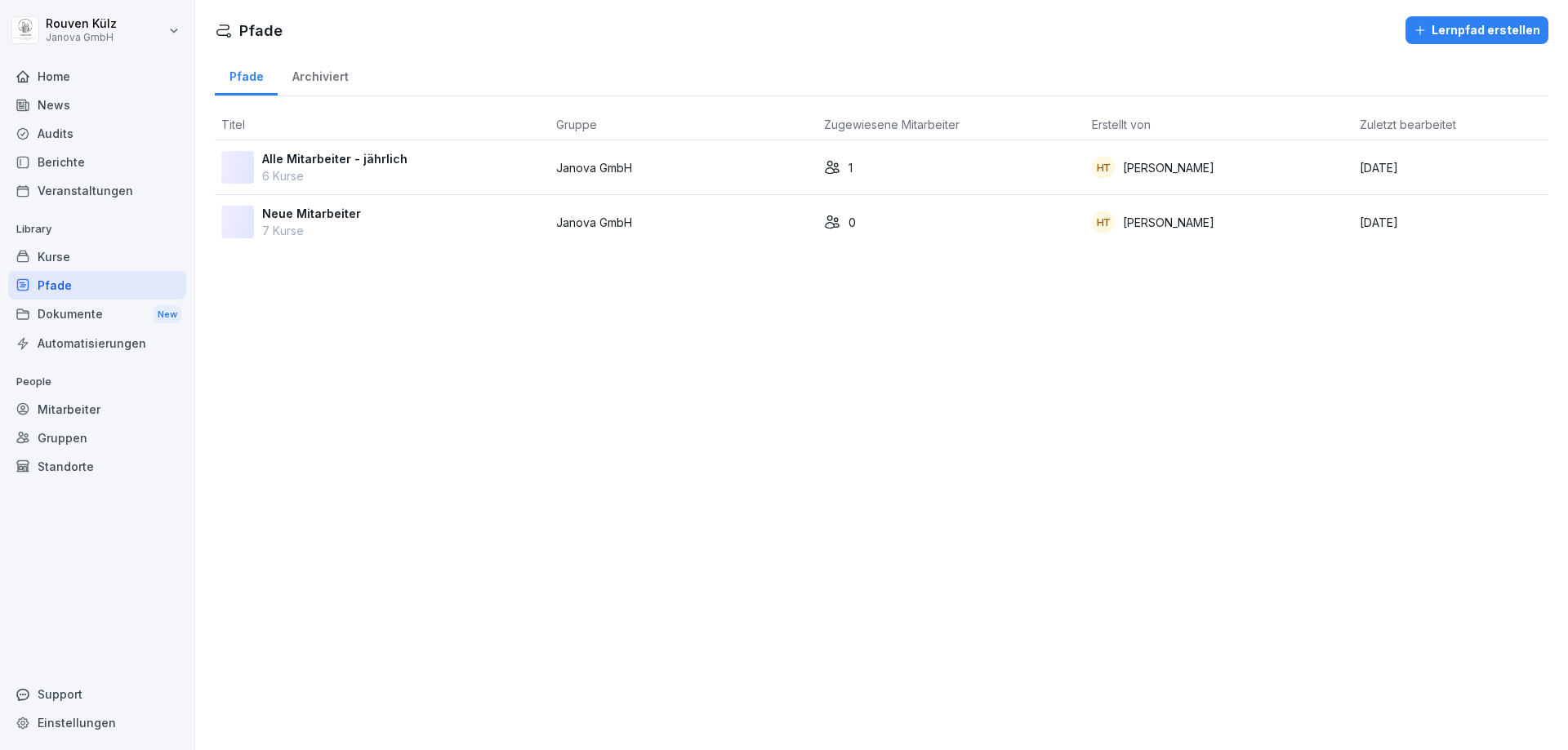
click at [59, 323] on div "Dokumente New" at bounding box center [97, 314] width 178 height 30
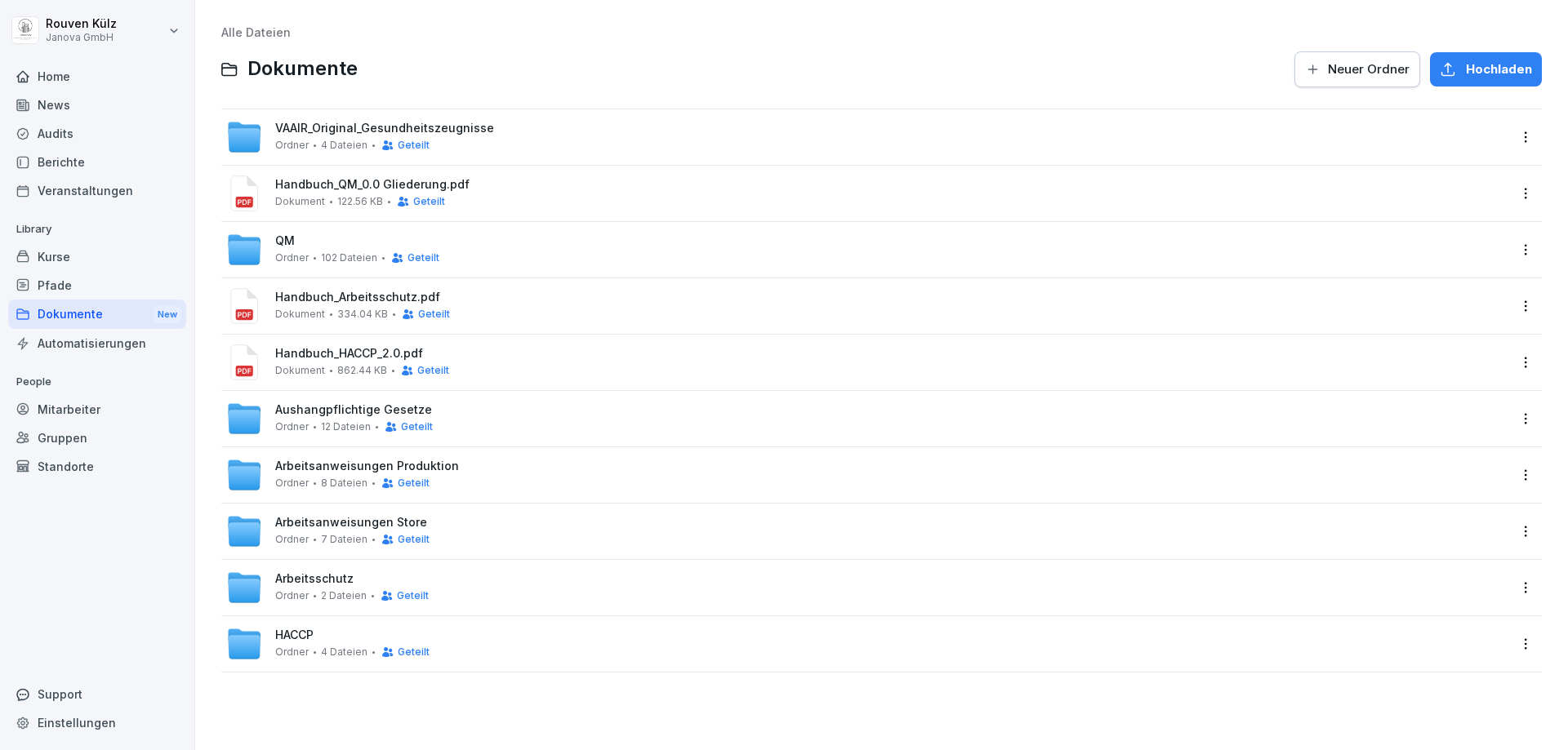
click at [59, 343] on div "Automatisierungen" at bounding box center [97, 344] width 178 height 29
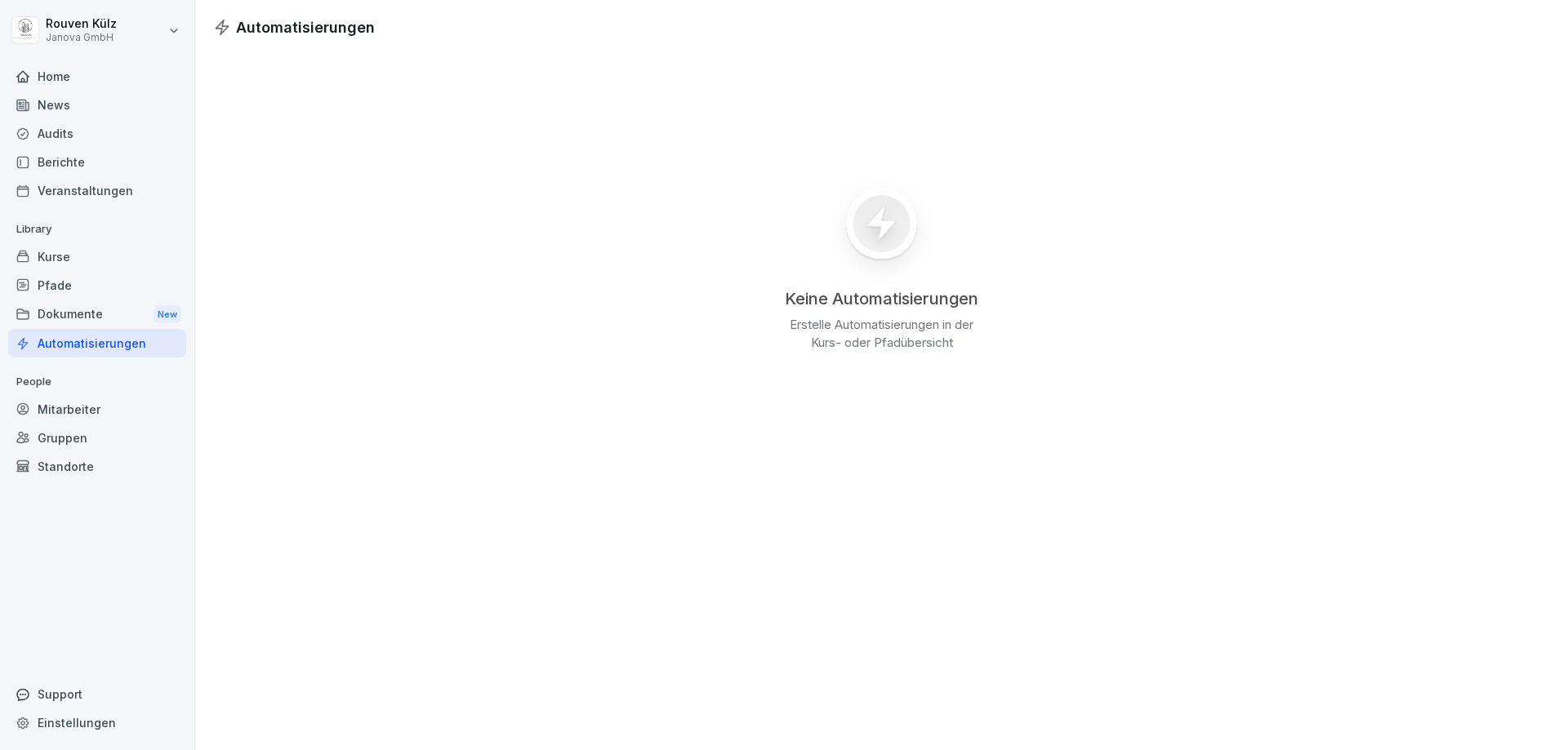
click at [60, 411] on div "Mitarbeiter" at bounding box center [97, 410] width 178 height 29
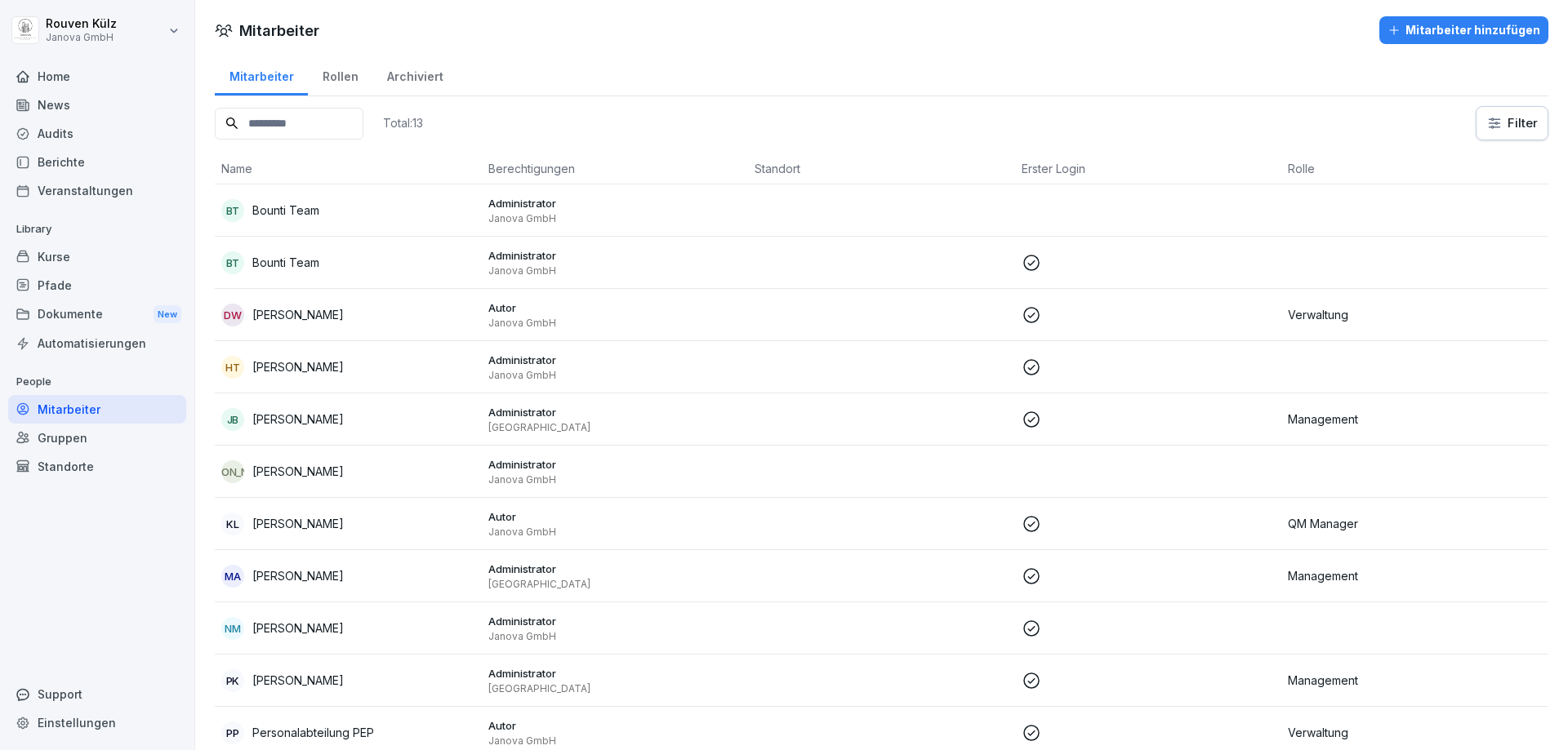
click at [59, 445] on div "Gruppen" at bounding box center [97, 439] width 178 height 29
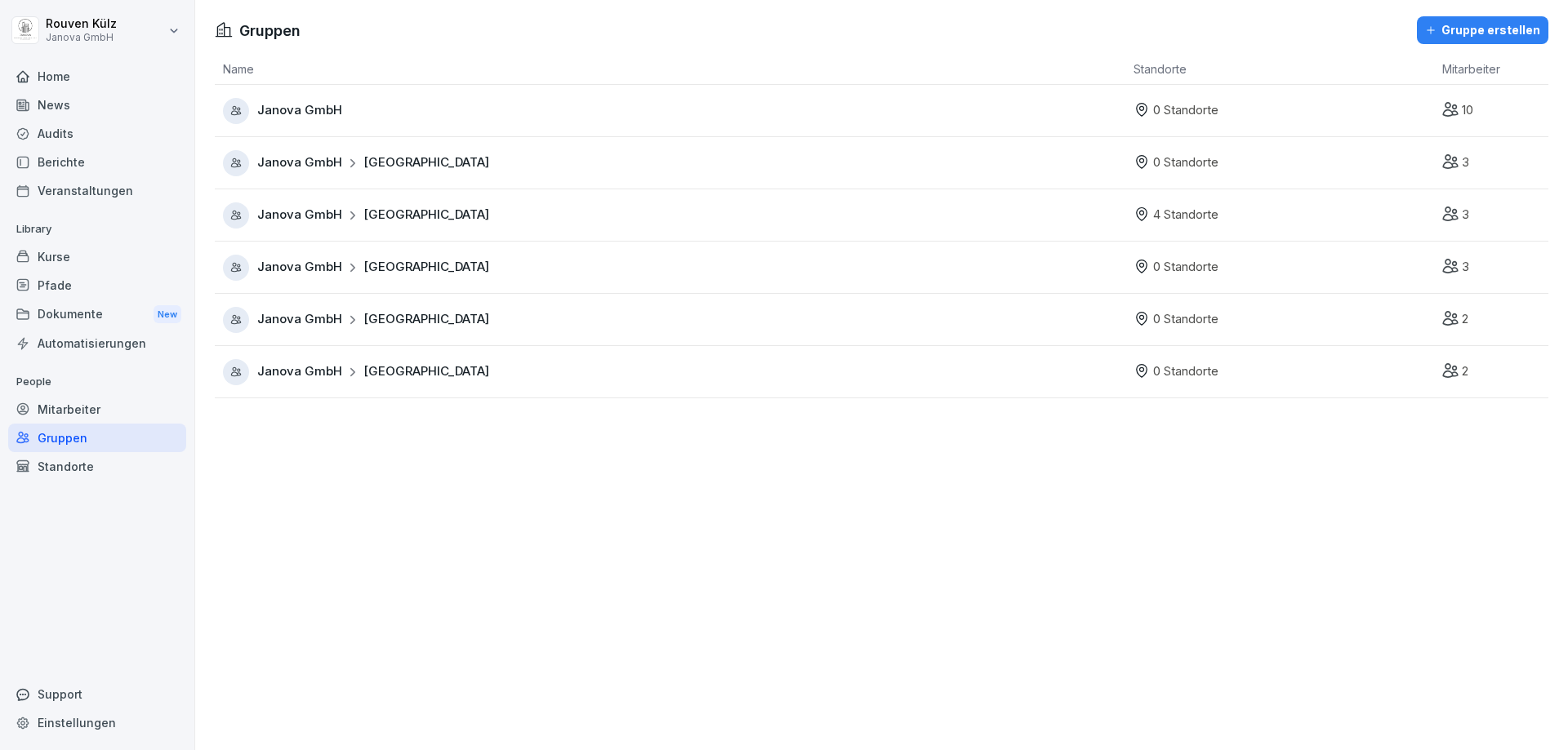
click at [59, 473] on div "Standorte" at bounding box center [97, 467] width 178 height 29
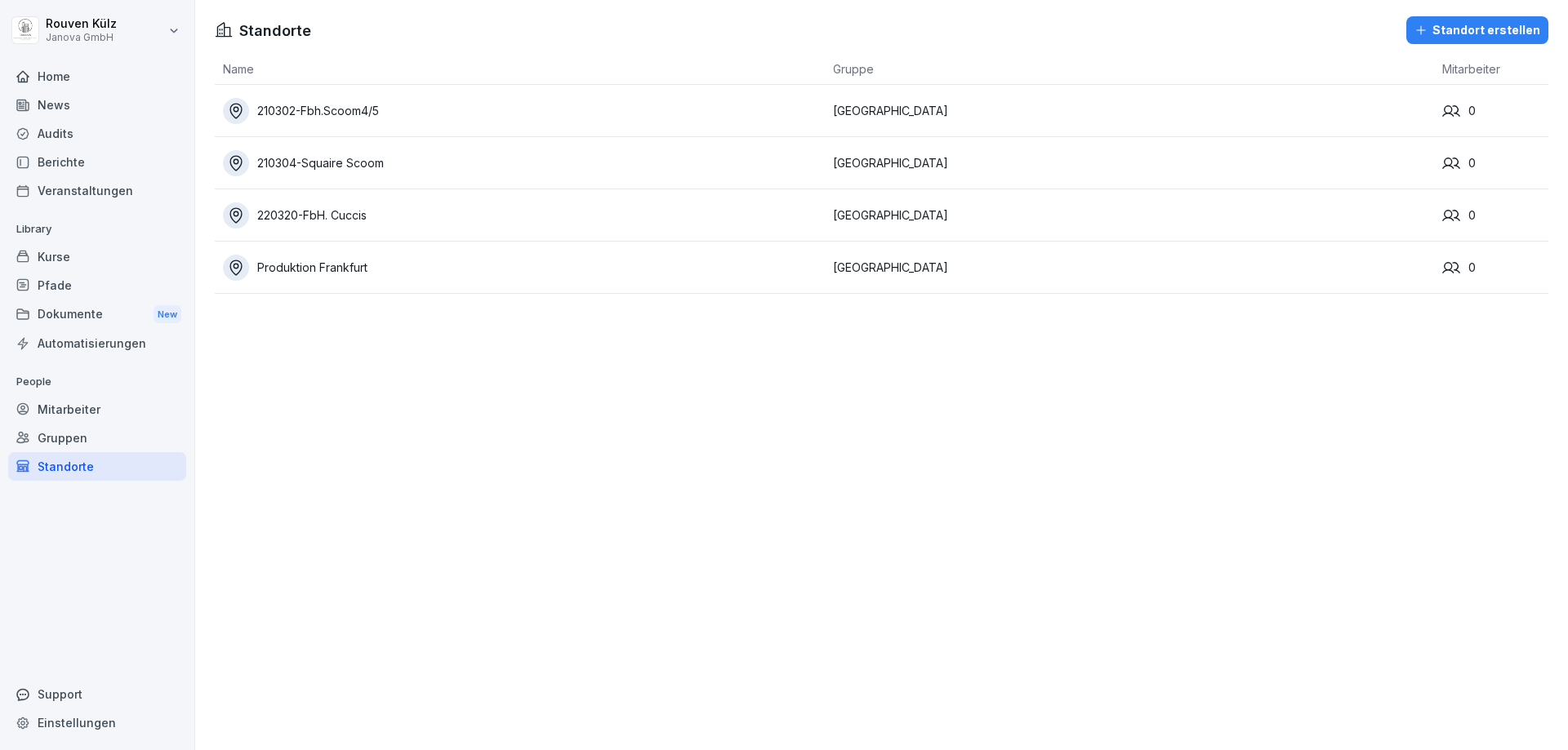
click at [90, 717] on div "Einstellungen" at bounding box center [97, 723] width 178 height 29
select select "**"
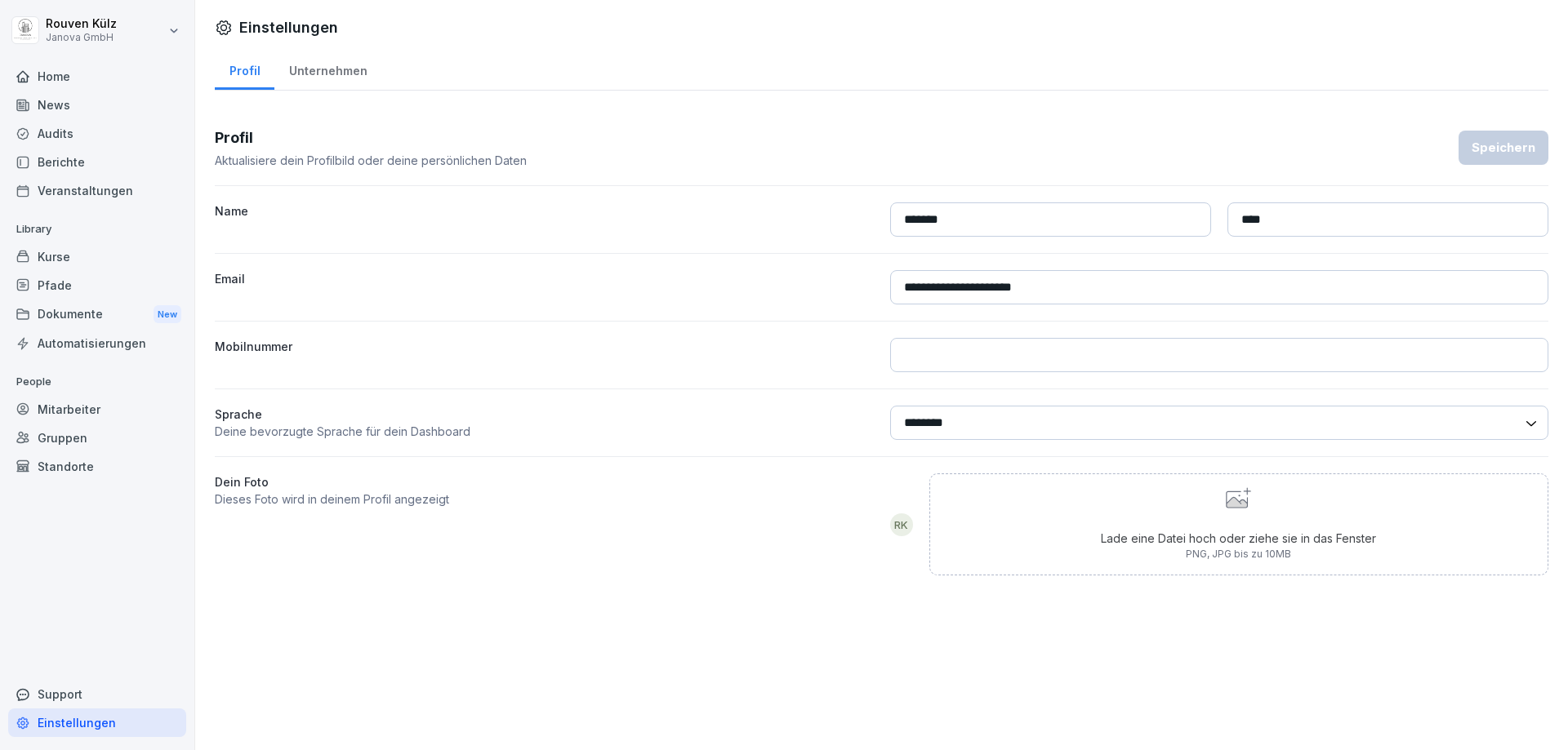
click at [324, 93] on div "**********" at bounding box center [881, 309] width 1373 height 618
click at [328, 73] on div "Unternehmen" at bounding box center [328, 69] width 107 height 42
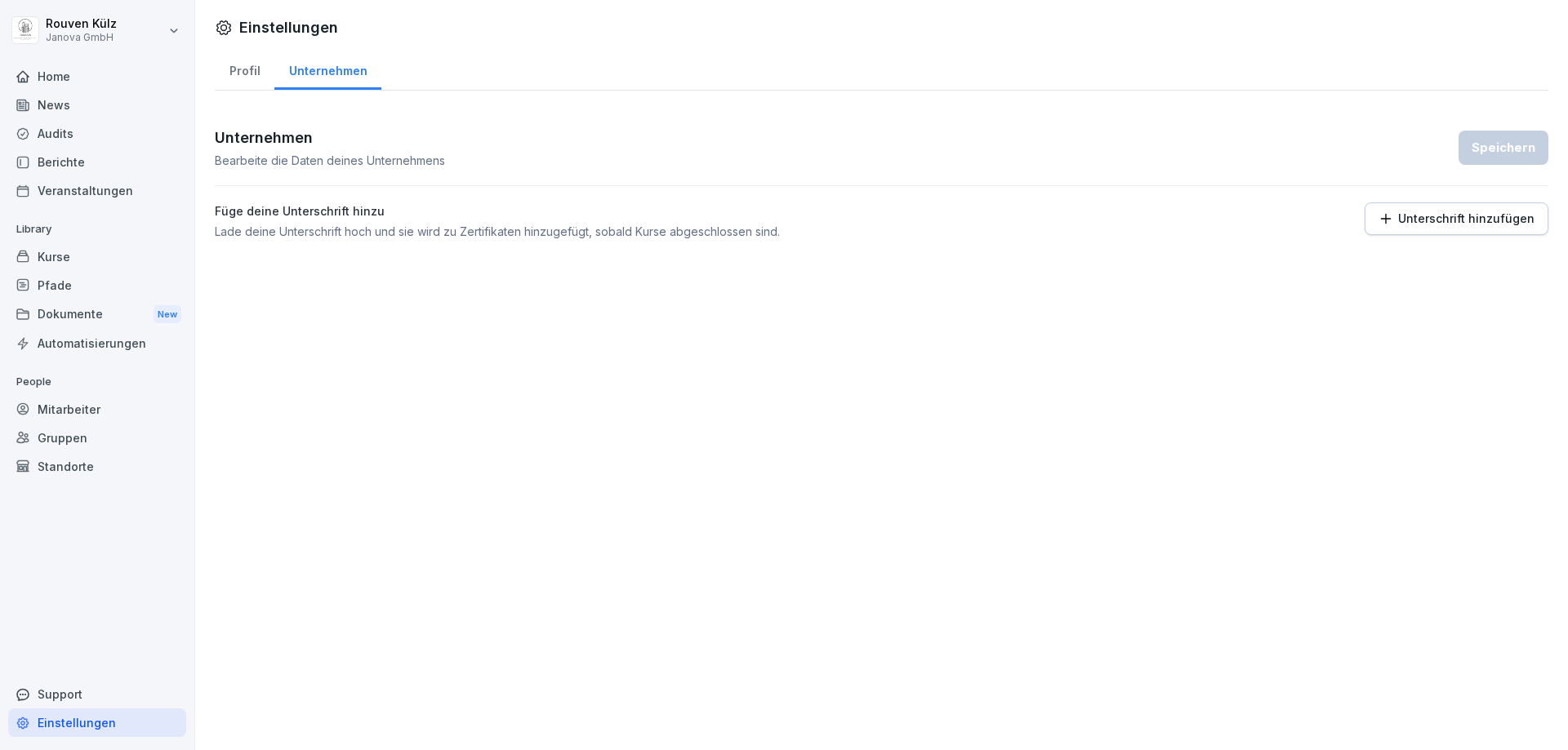
click at [248, 79] on div "Profil" at bounding box center [245, 69] width 60 height 42
select select "**"
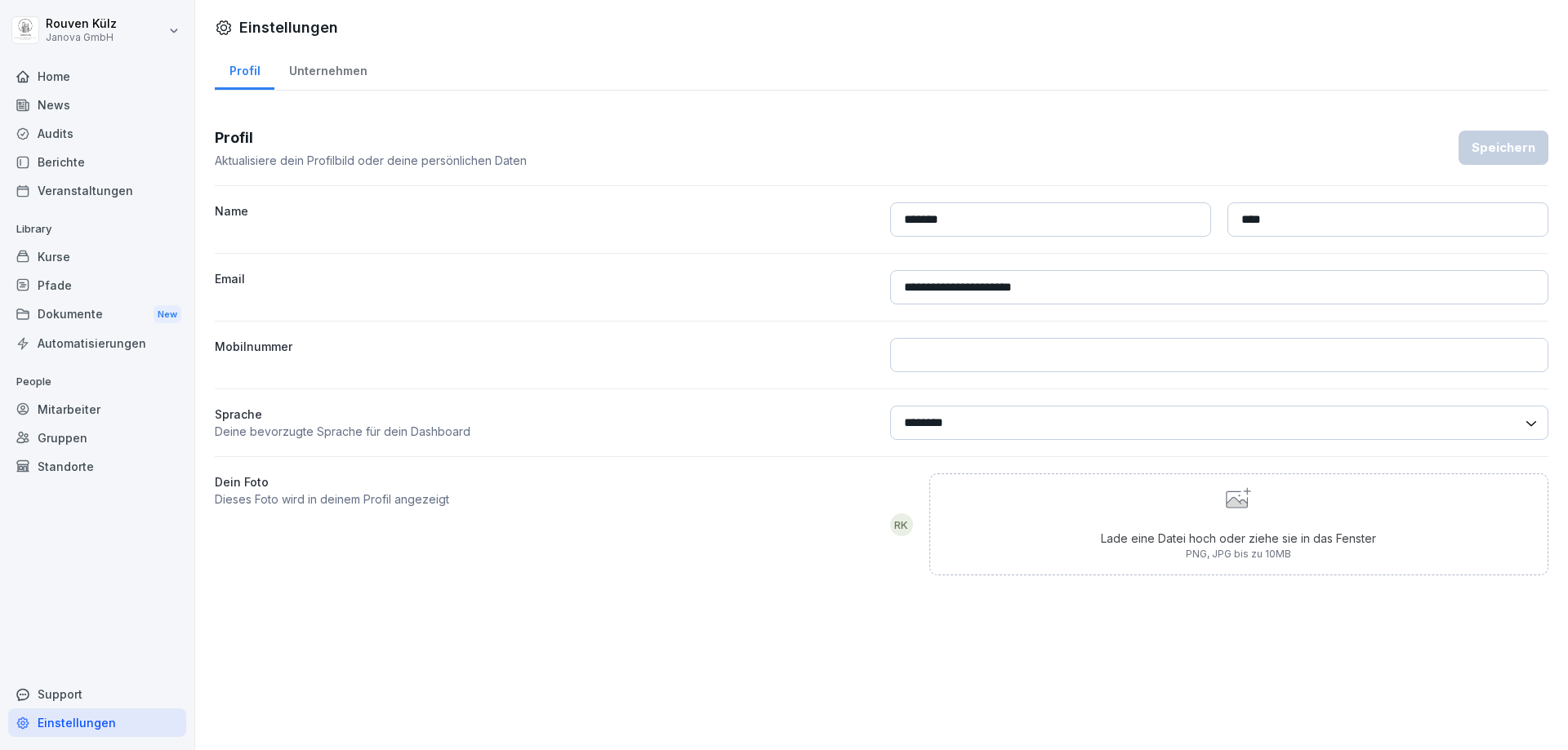
click at [83, 84] on div "Home" at bounding box center [97, 77] width 178 height 29
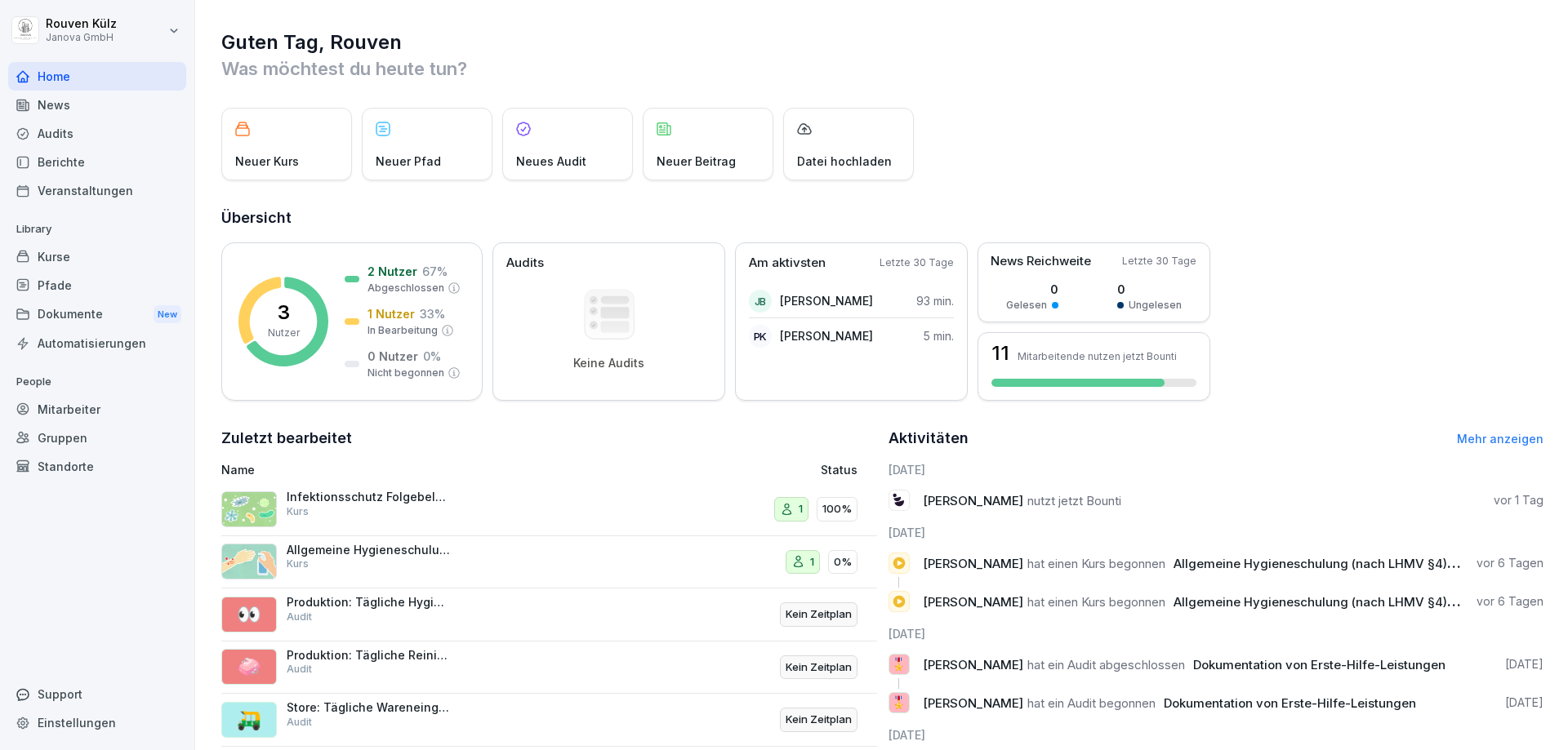
scroll to position [158, 0]
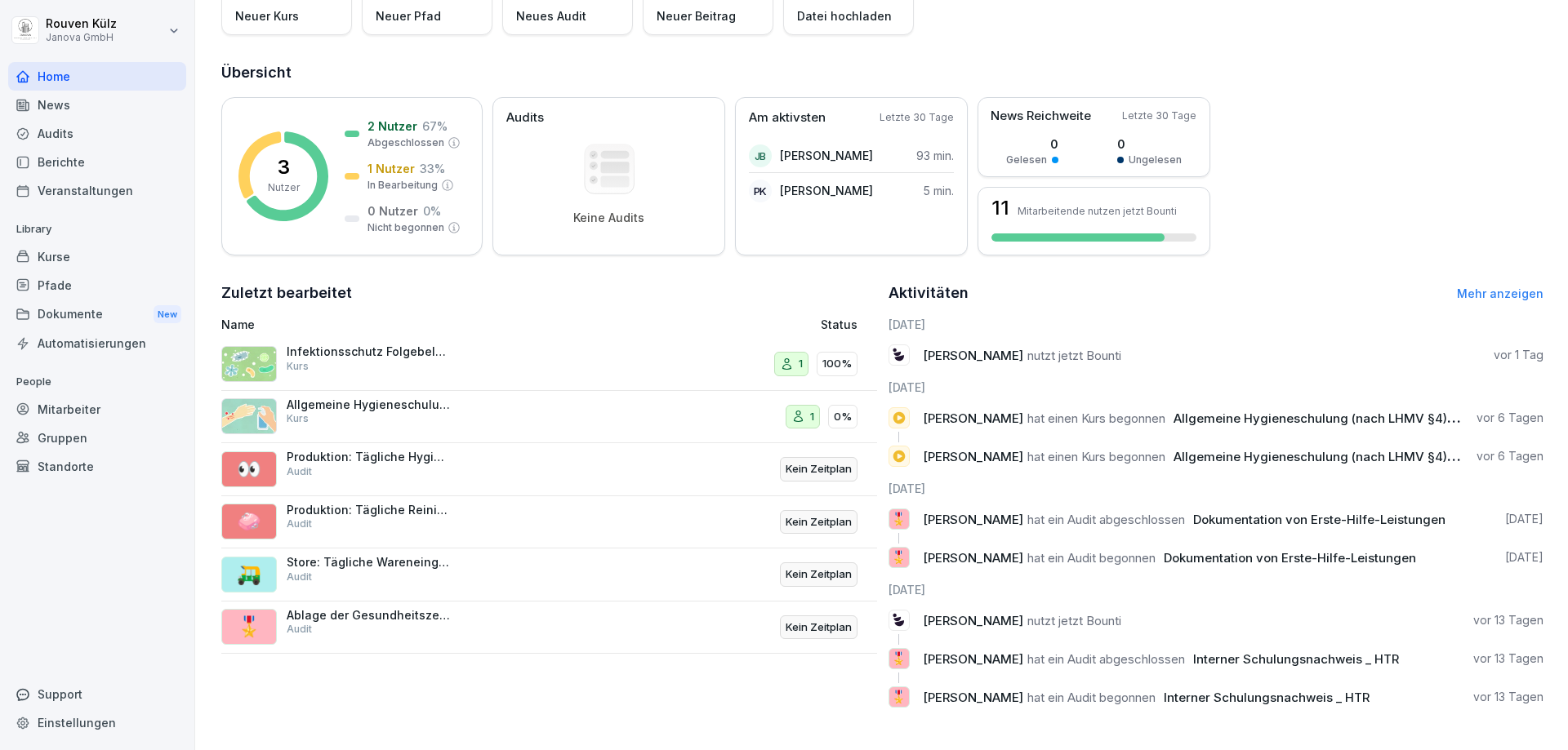
click at [93, 106] on div "News" at bounding box center [97, 105] width 178 height 29
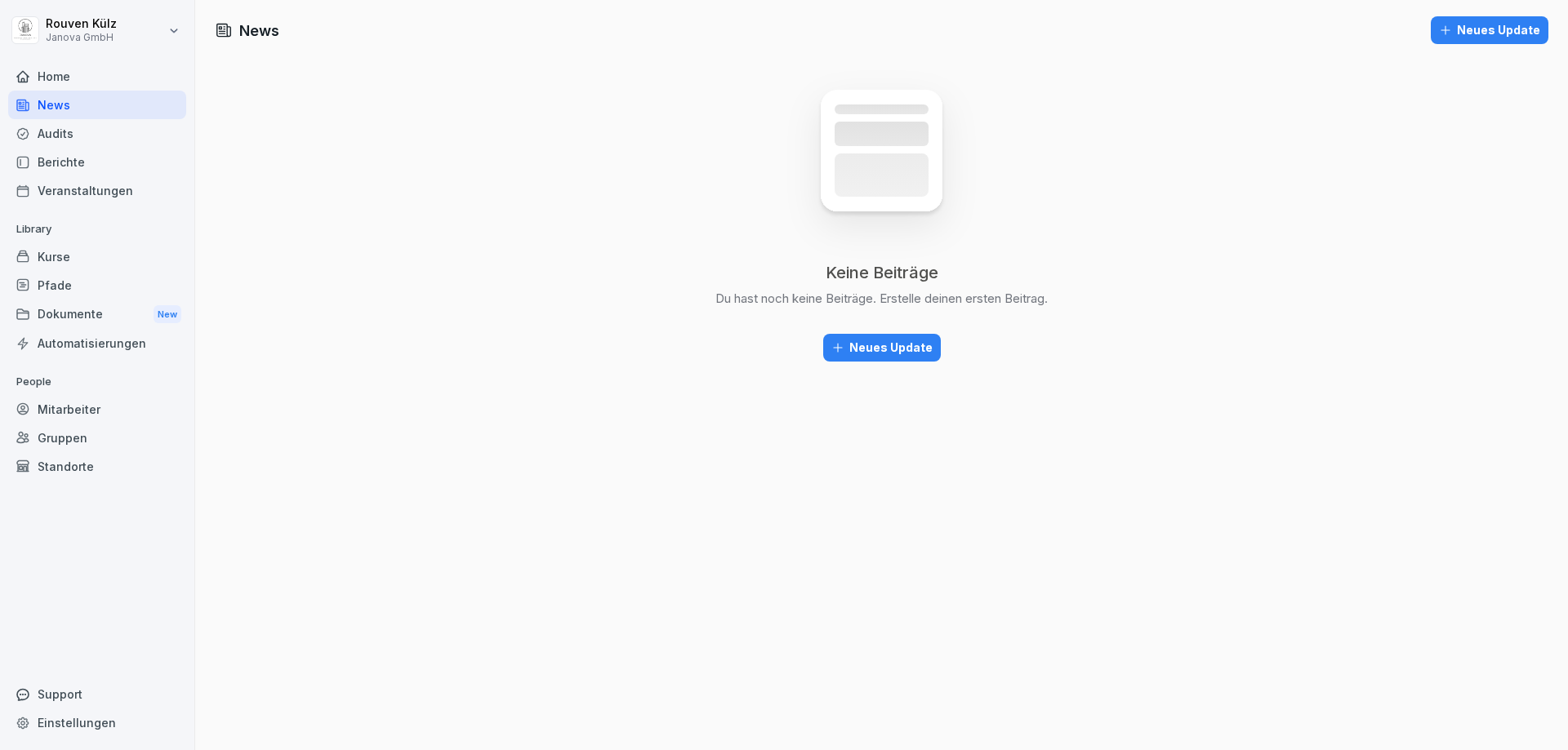
click at [90, 140] on div "Audits" at bounding box center [97, 134] width 178 height 29
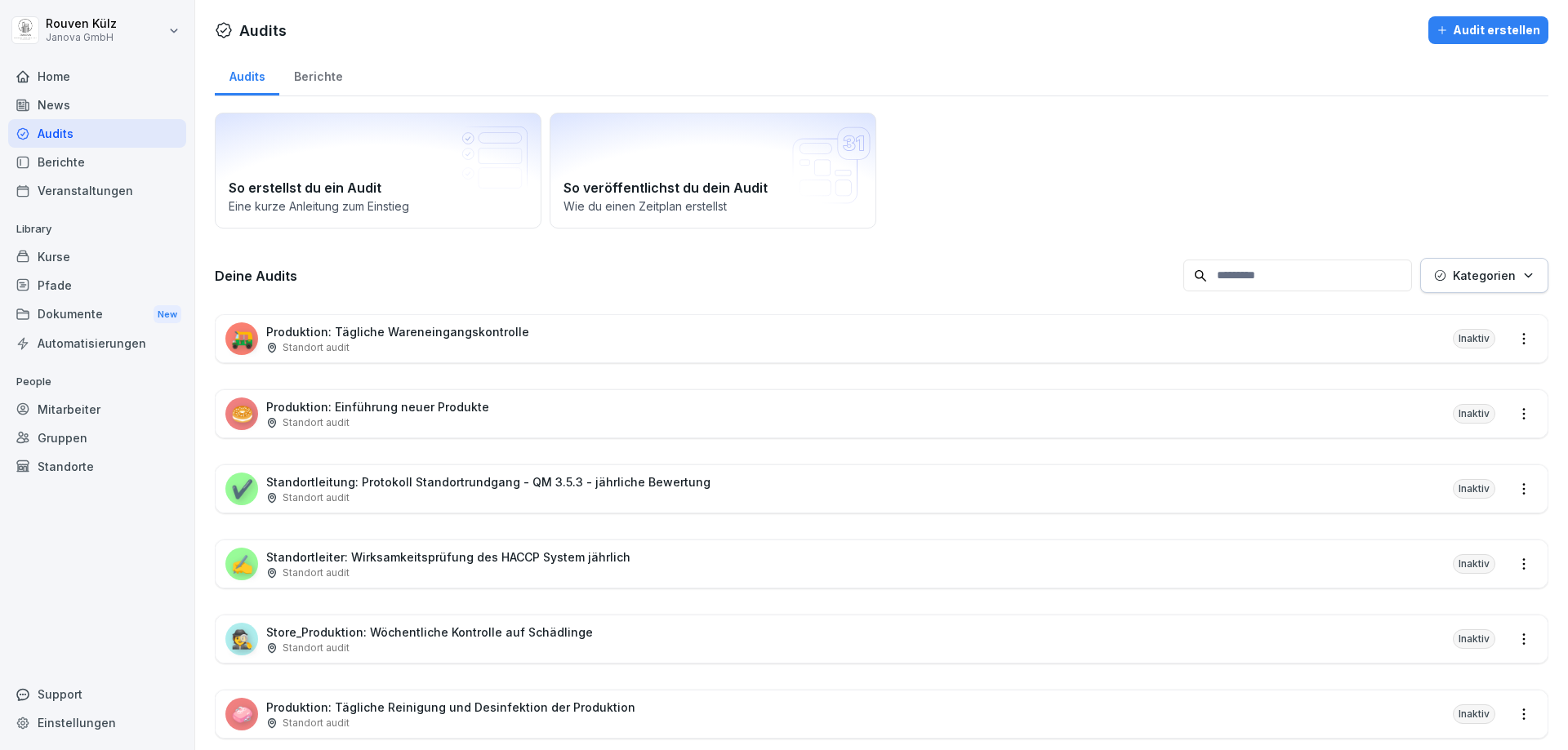
click at [93, 162] on div "Berichte" at bounding box center [97, 162] width 178 height 29
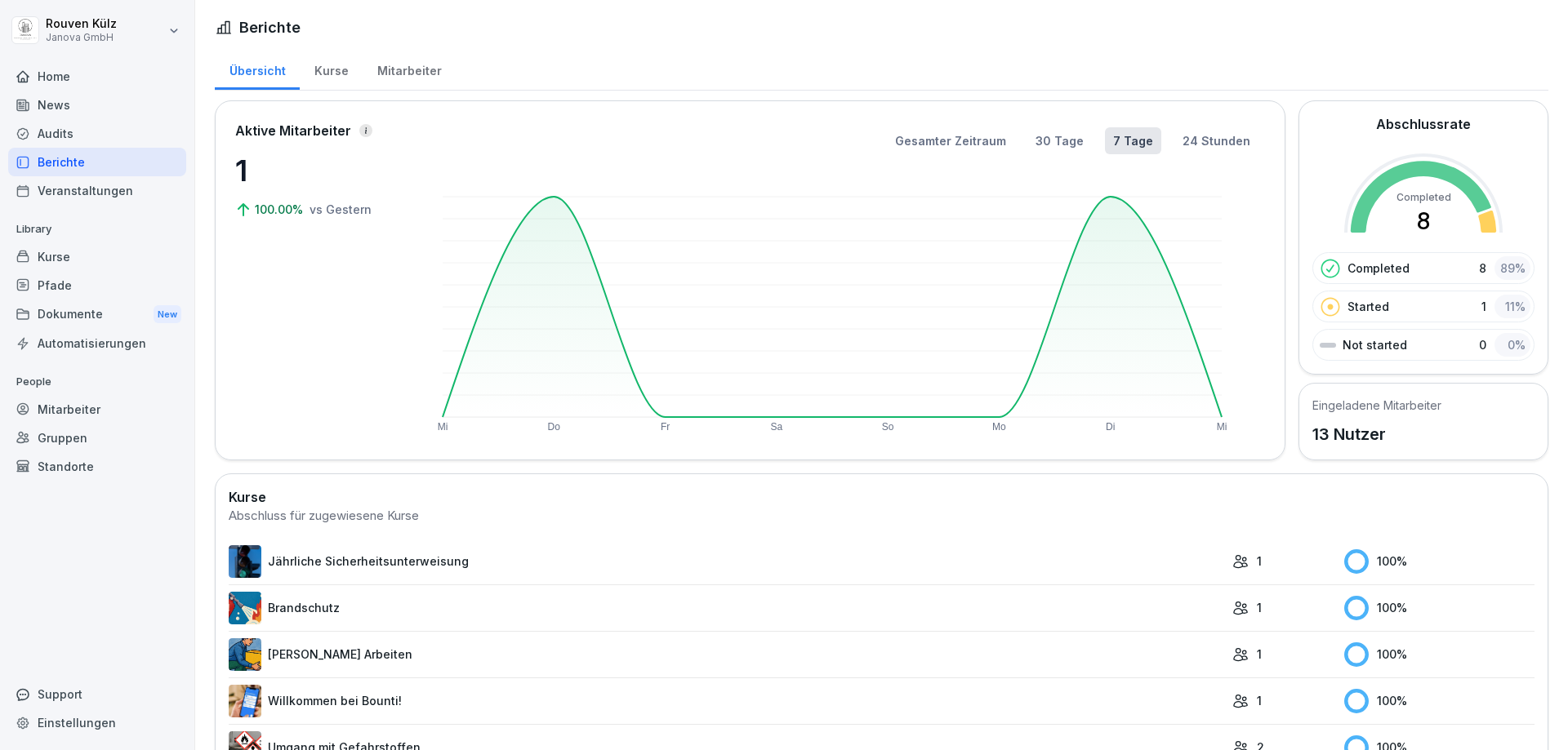
click at [73, 81] on div "Home" at bounding box center [97, 77] width 178 height 29
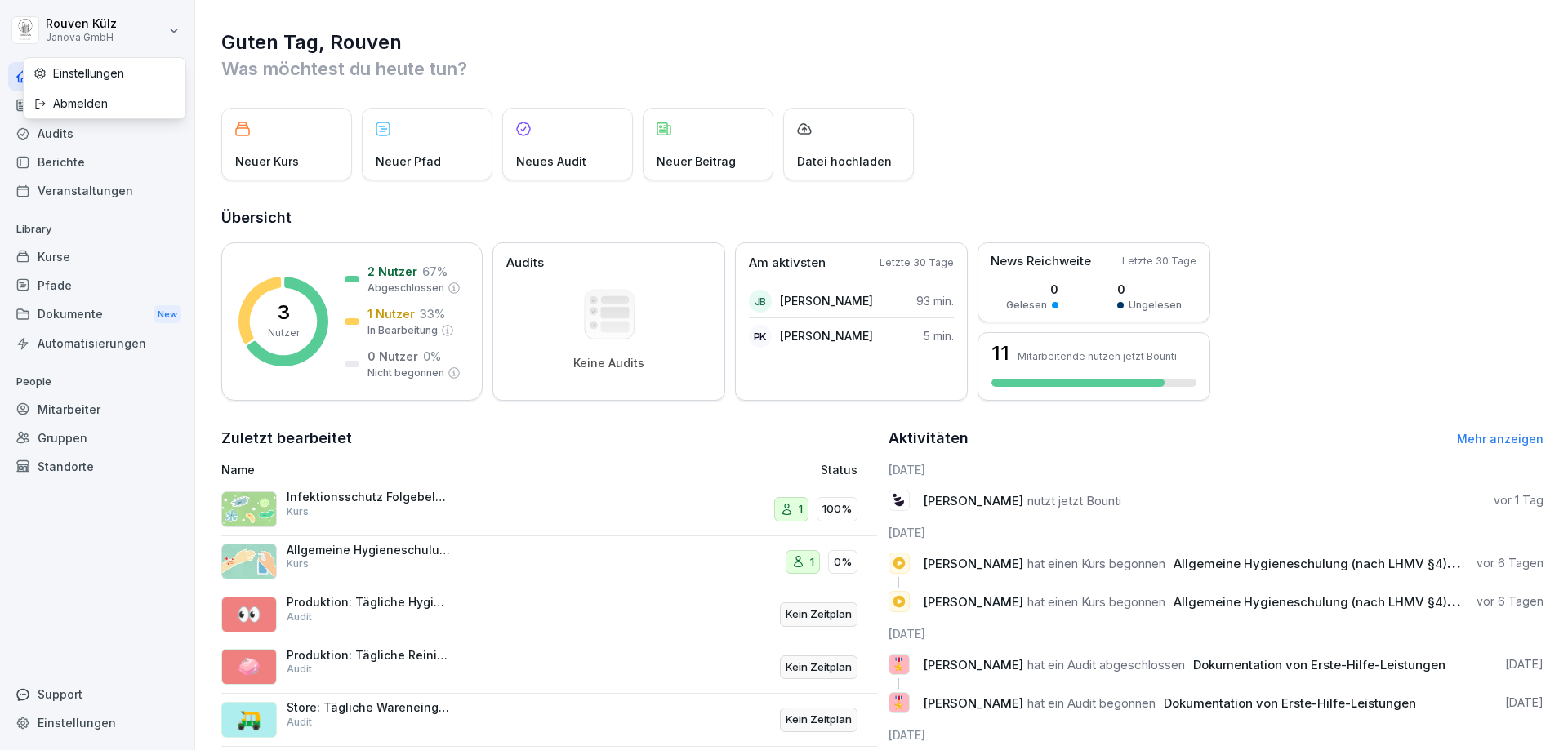
click at [151, 33] on html "Rouven Külz Janova GmbH Home News Audits Berichte Veranstaltungen Library Kurse…" at bounding box center [784, 375] width 1568 height 750
click at [124, 75] on div "Einstellungen" at bounding box center [104, 72] width 162 height 30
select select "**"
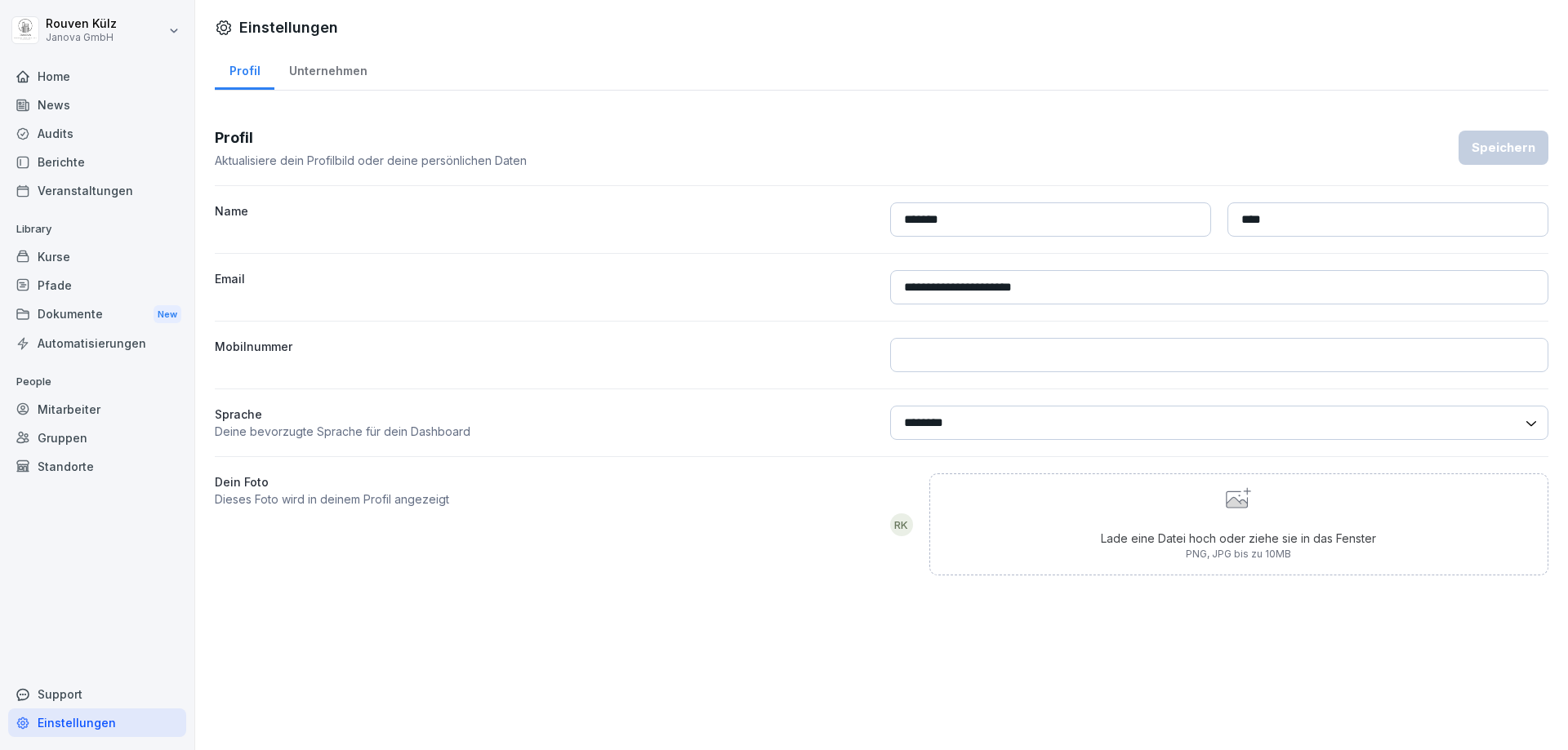
click at [339, 70] on div "Unternehmen" at bounding box center [328, 69] width 107 height 42
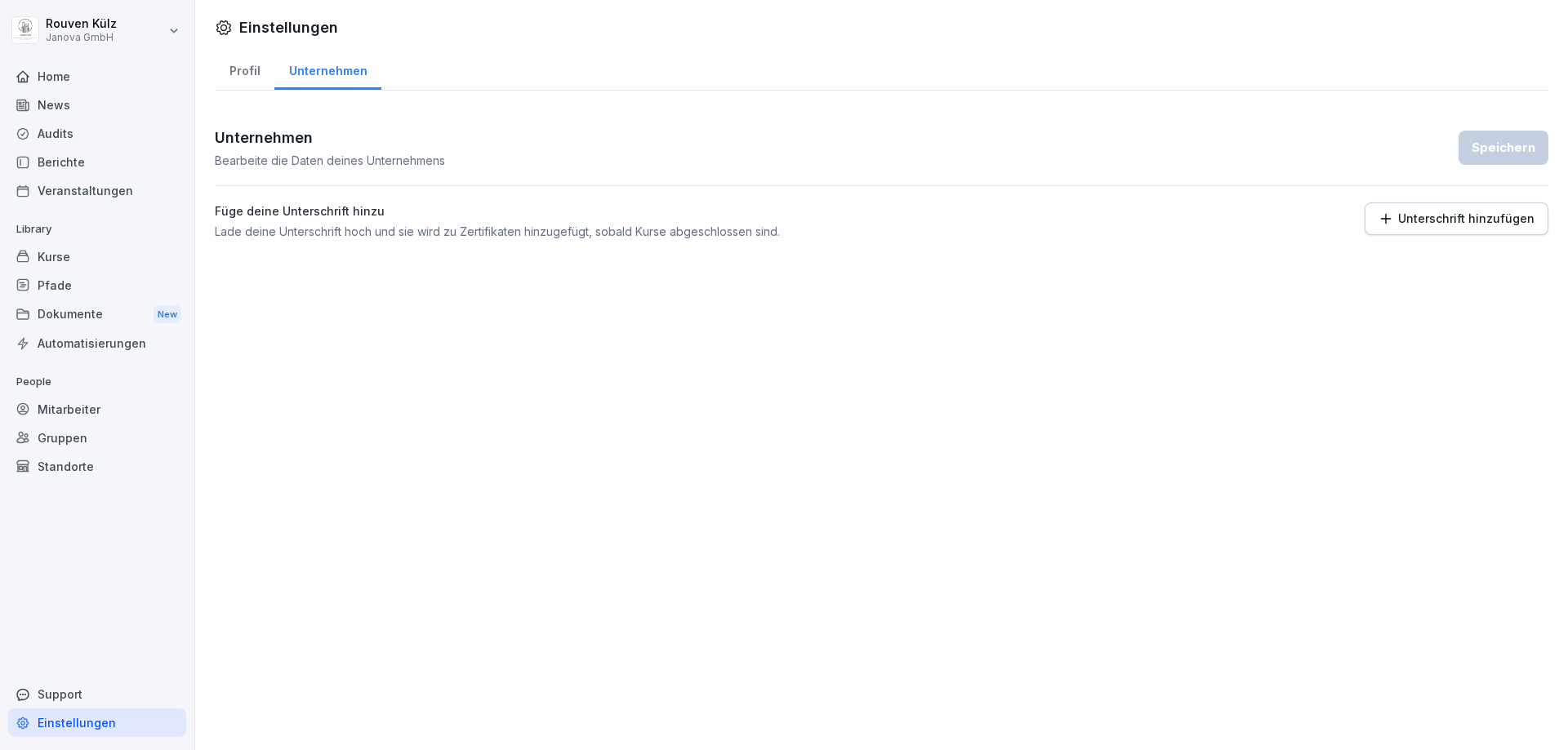
click at [261, 71] on div "Profil" at bounding box center [245, 69] width 60 height 42
select select "**"
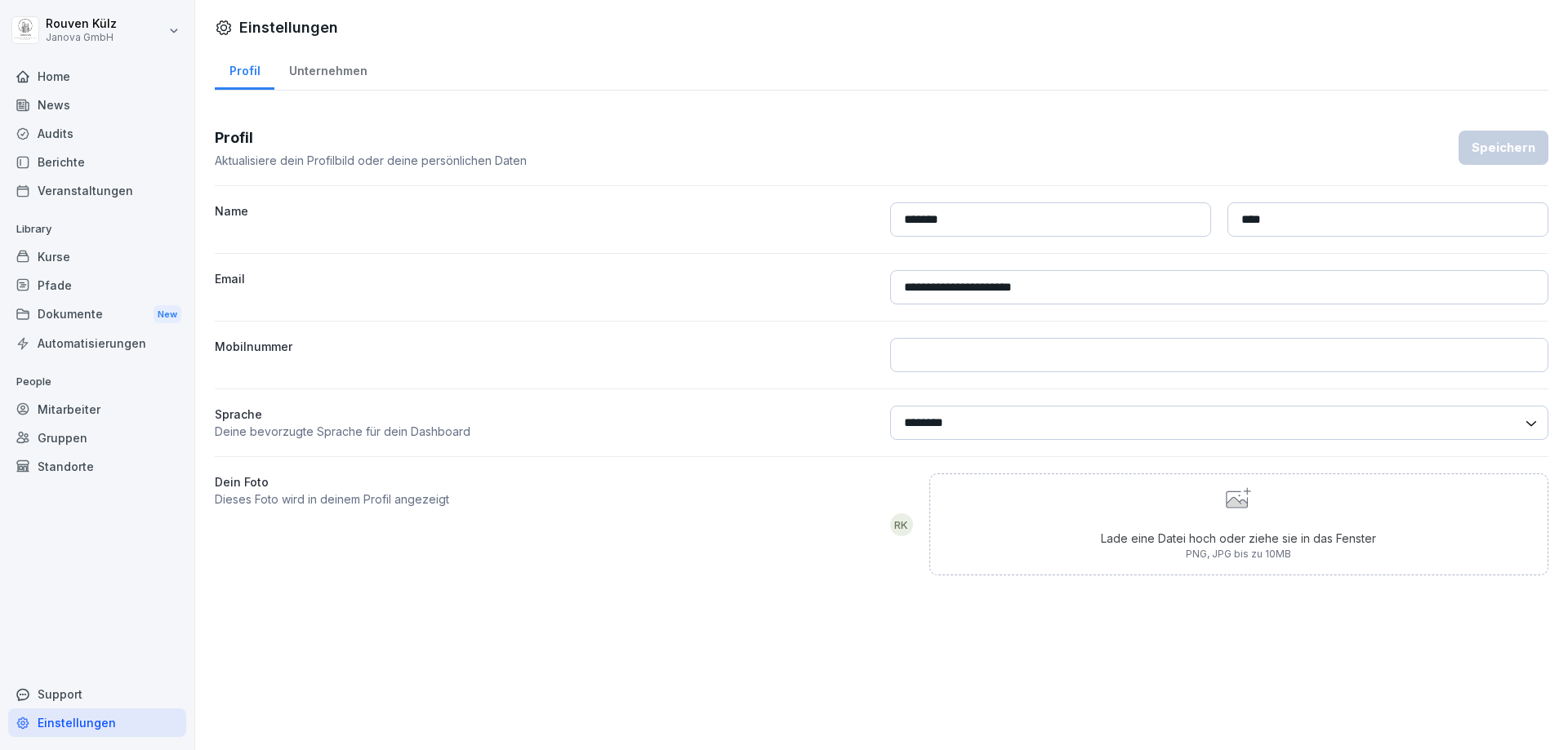
click at [56, 116] on div "News" at bounding box center [97, 105] width 178 height 29
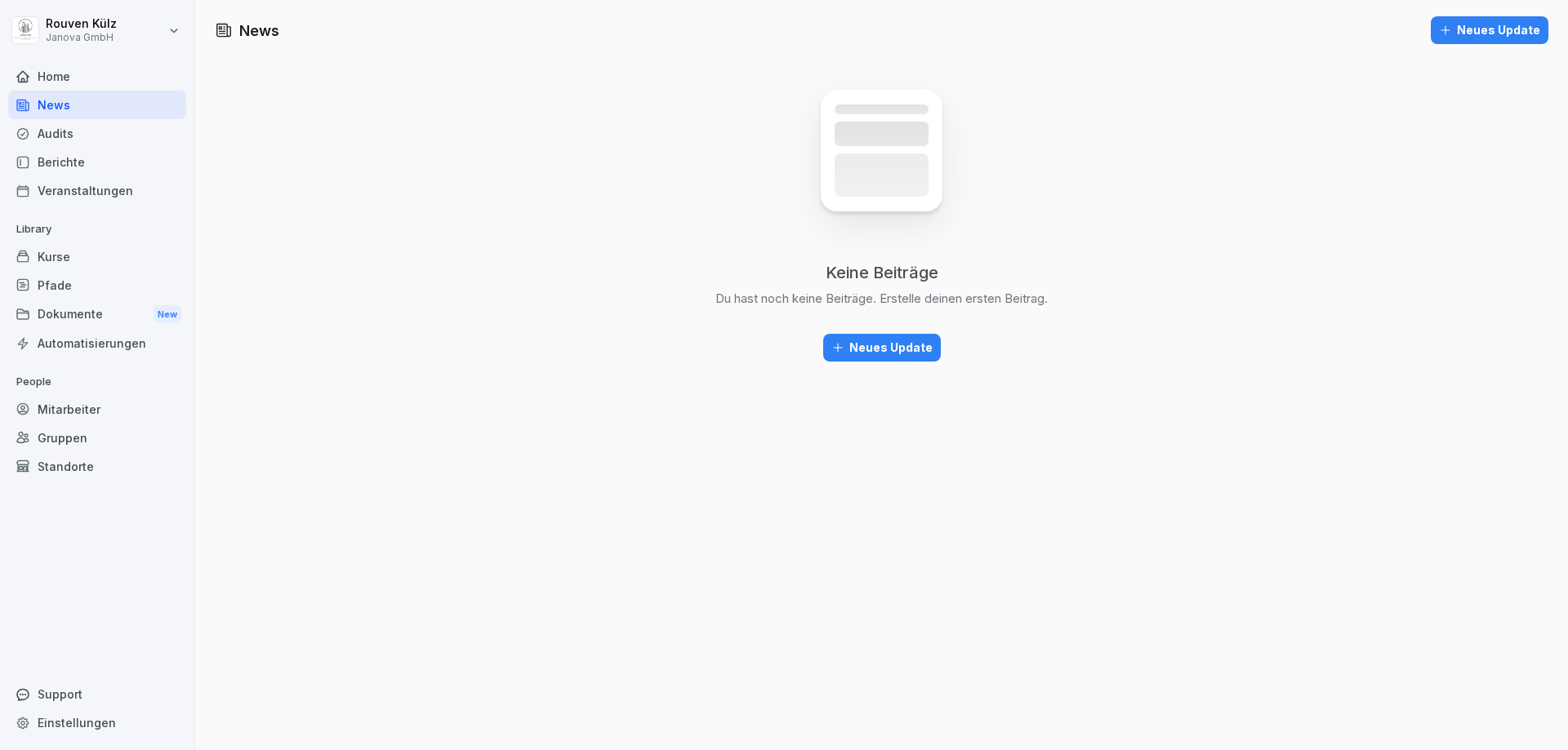
click at [65, 135] on div "Audits" at bounding box center [97, 134] width 178 height 29
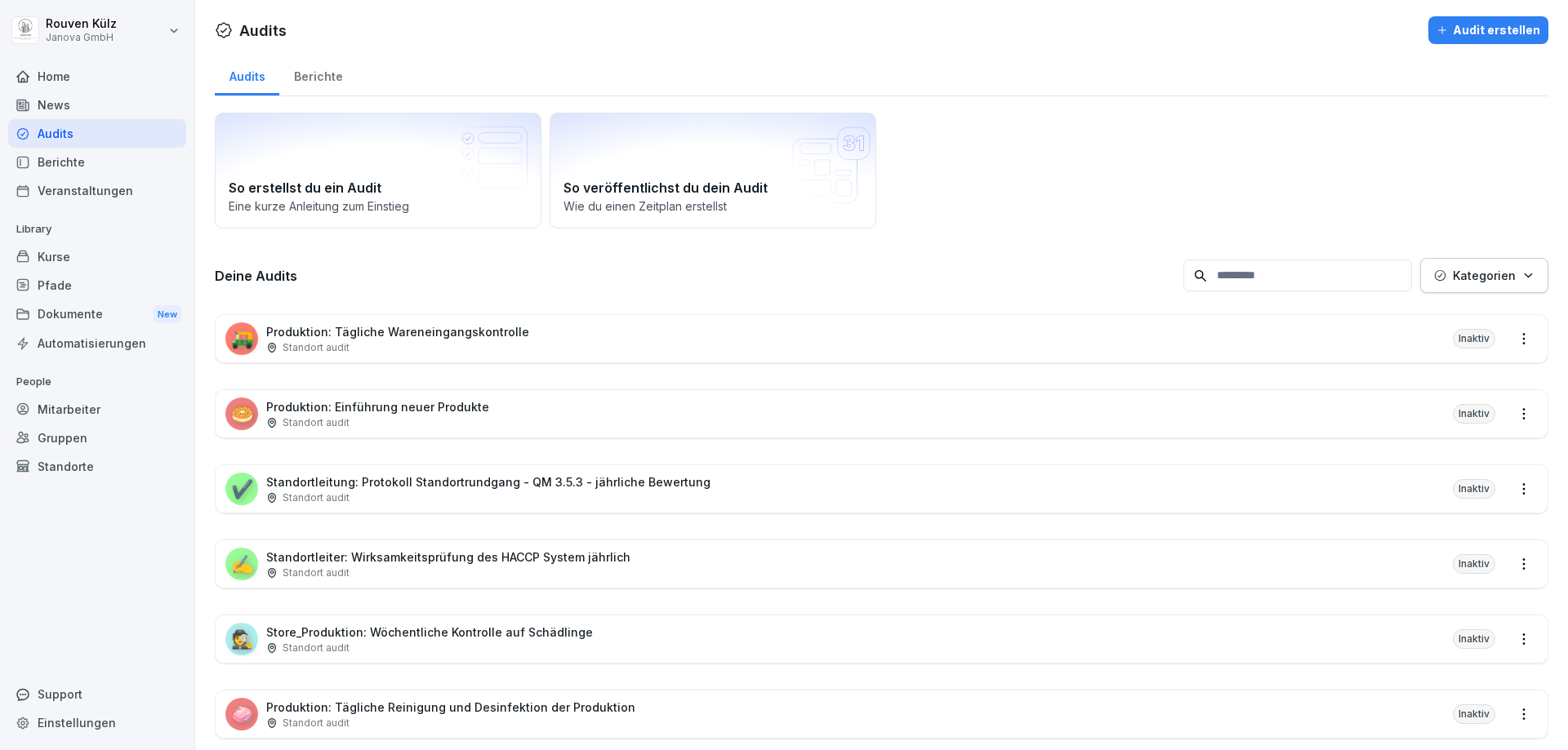
click at [71, 173] on div "Berichte" at bounding box center [97, 162] width 178 height 29
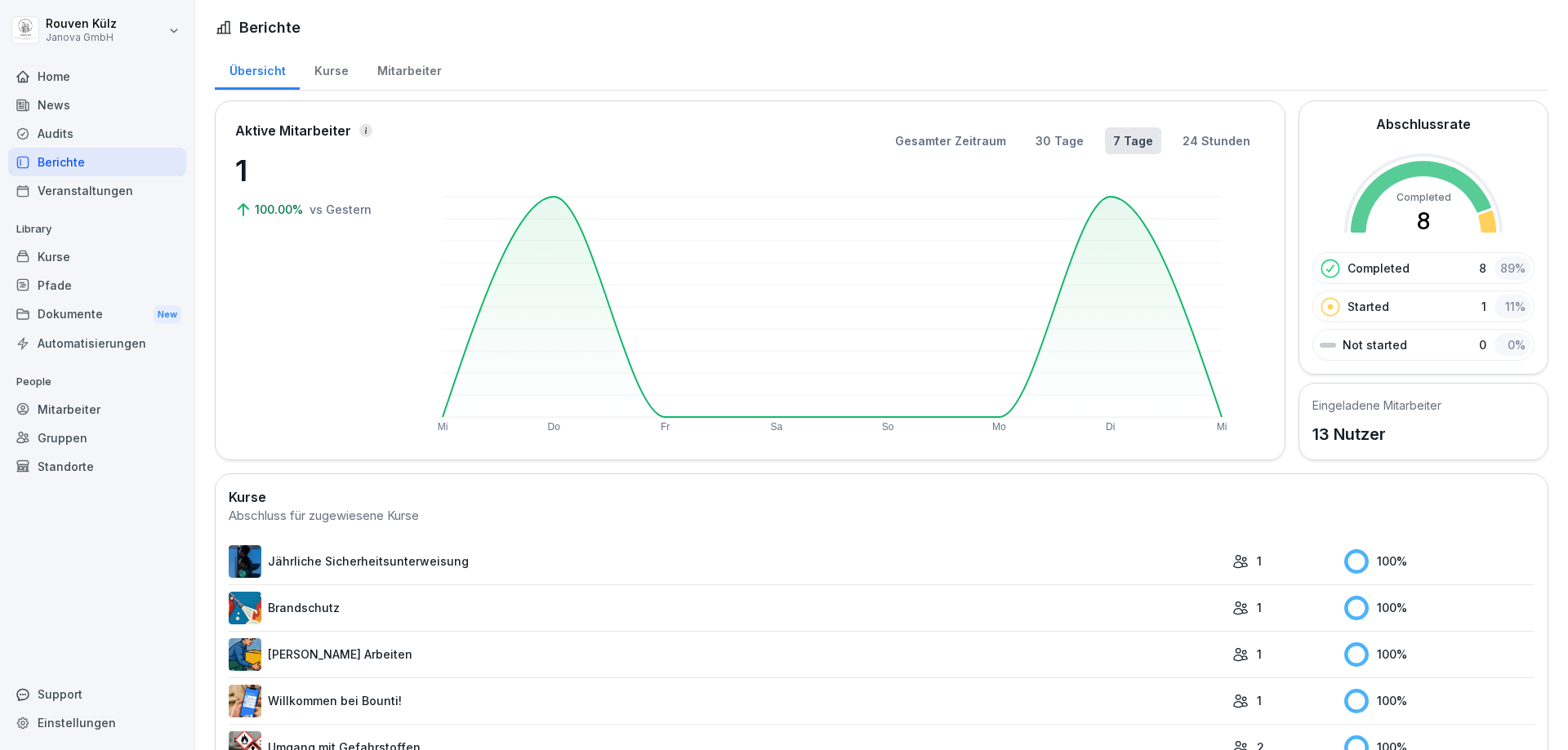
click at [340, 61] on div "Kurse" at bounding box center [331, 69] width 63 height 42
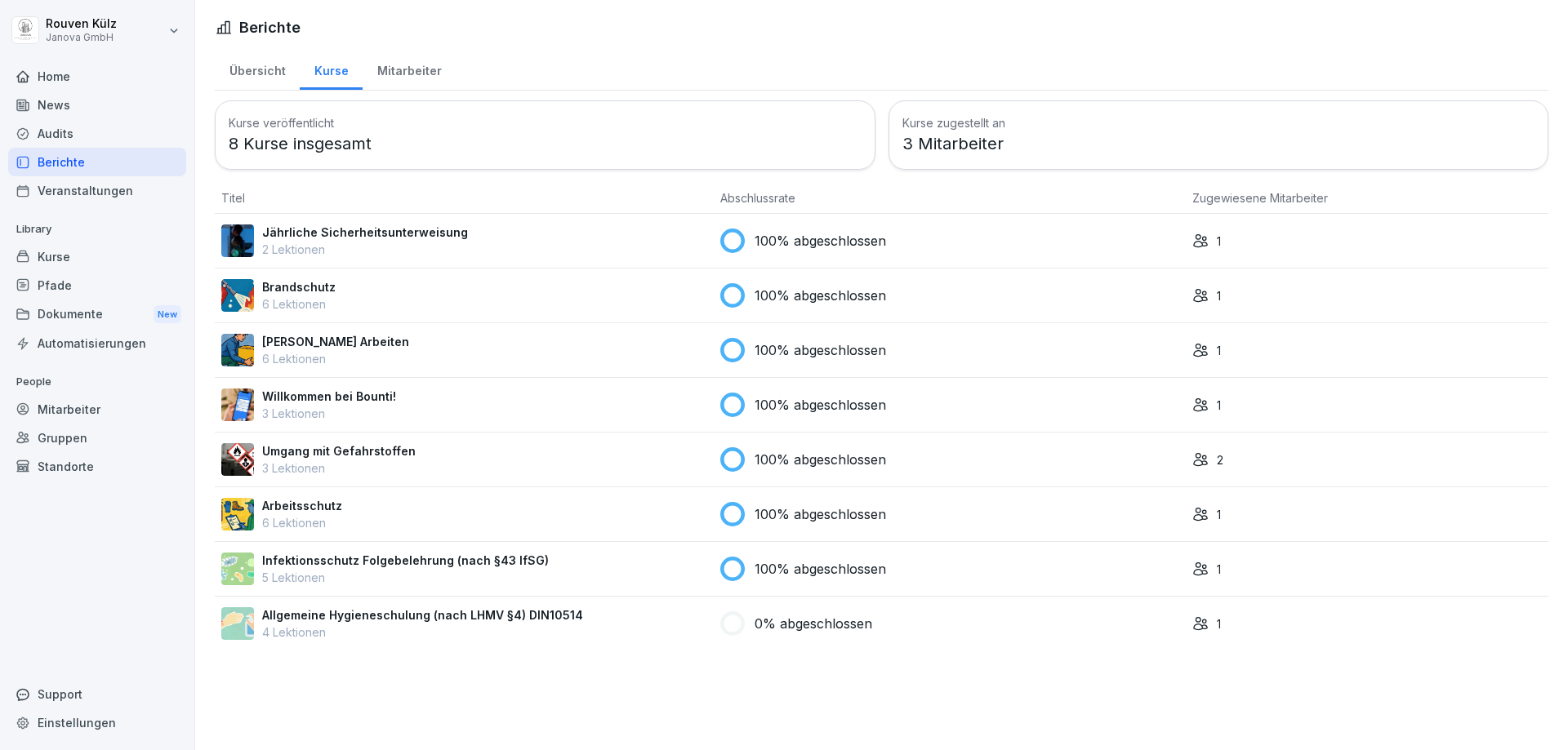
click at [411, 72] on div "Mitarbeiter" at bounding box center [409, 69] width 93 height 42
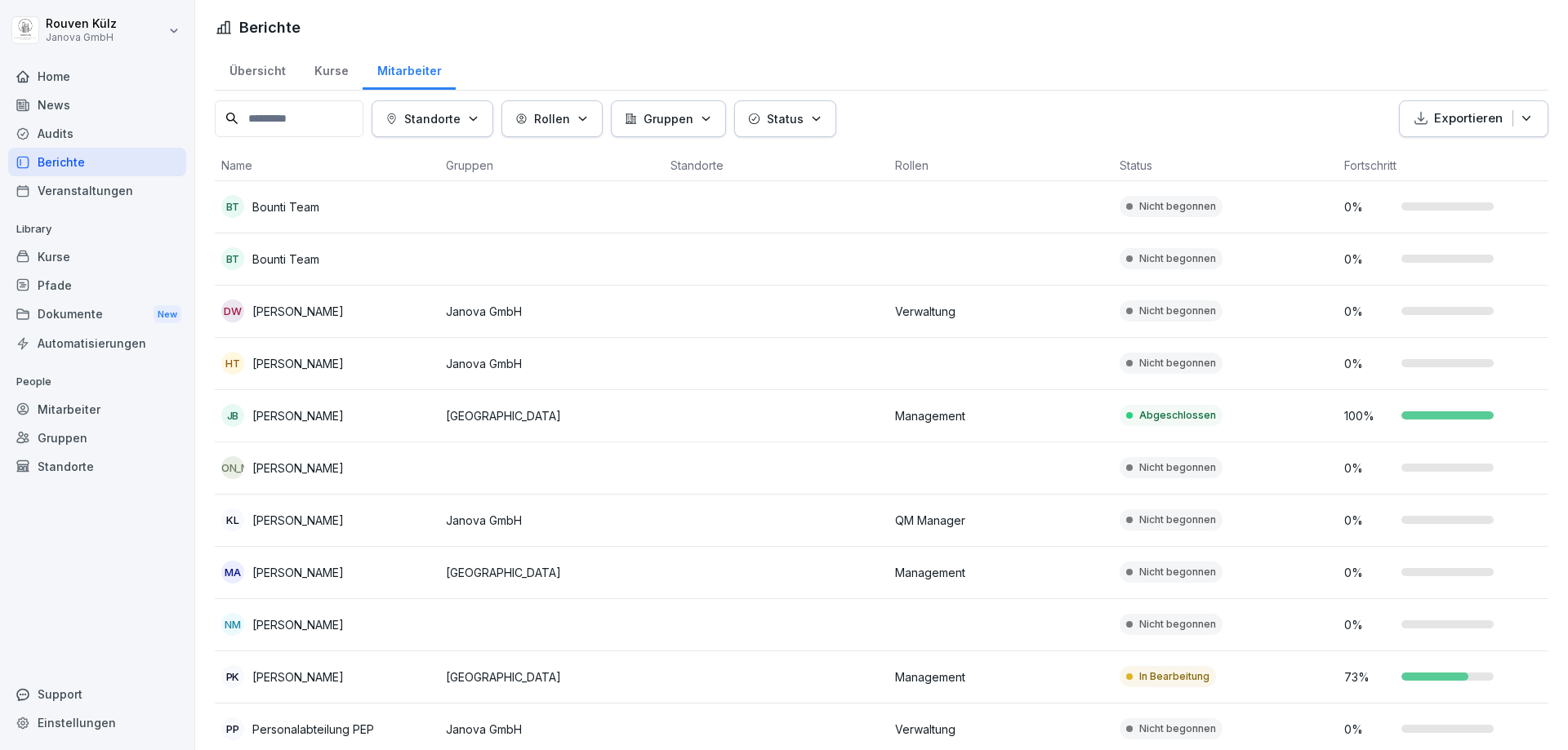
click at [259, 69] on div "Übersicht" at bounding box center [257, 69] width 85 height 42
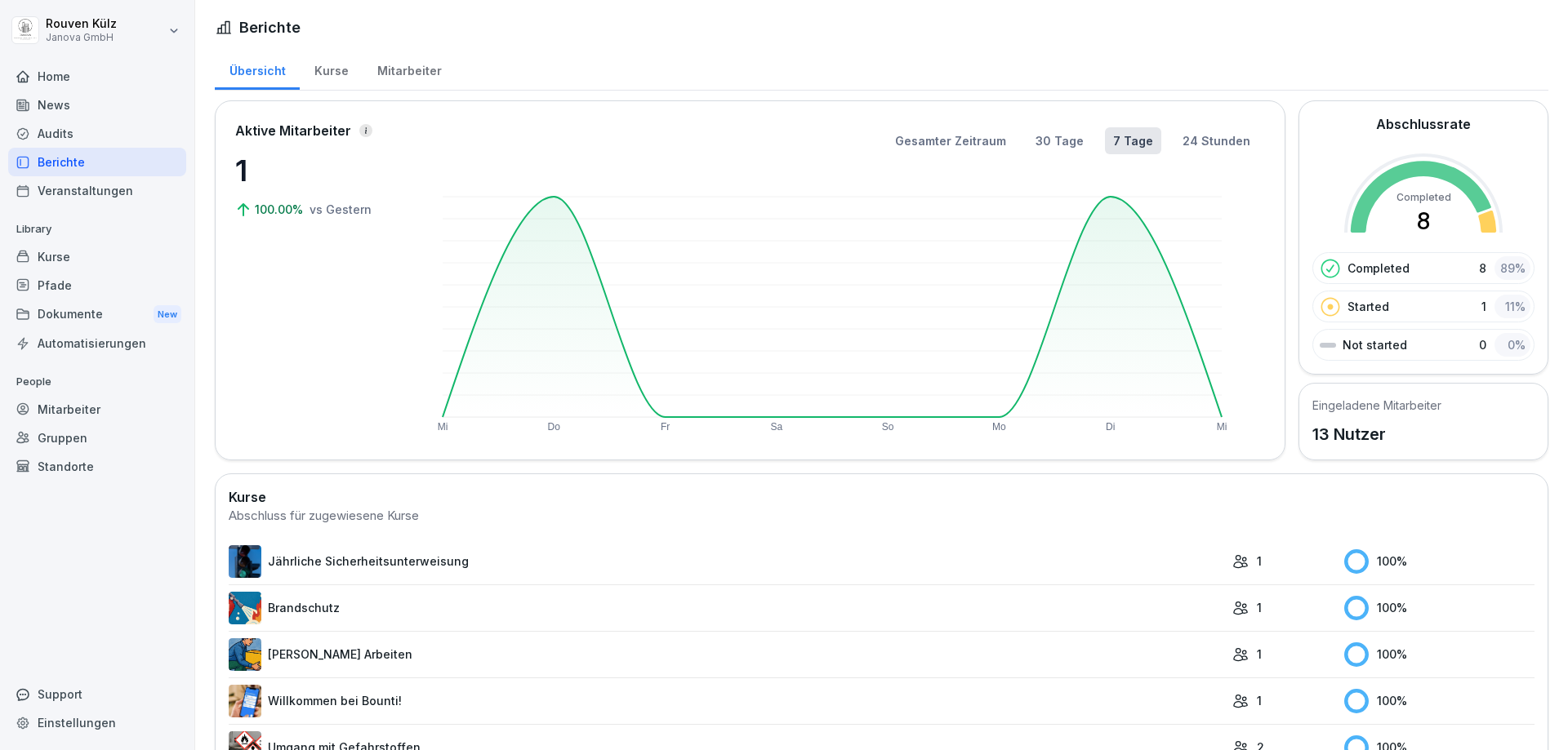
click at [79, 192] on div "Veranstaltungen" at bounding box center [97, 190] width 178 height 29
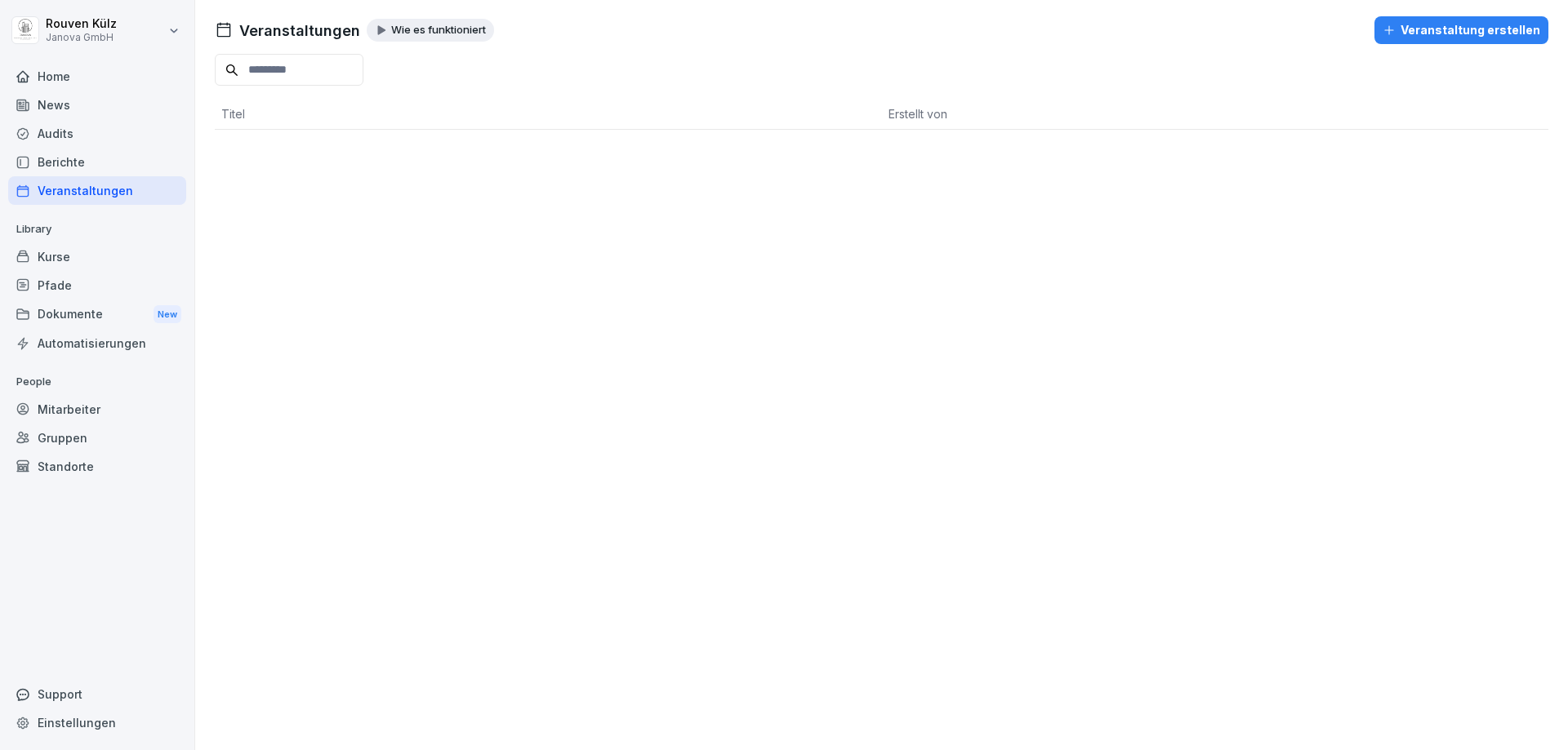
click at [90, 64] on div "Home" at bounding box center [97, 77] width 178 height 29
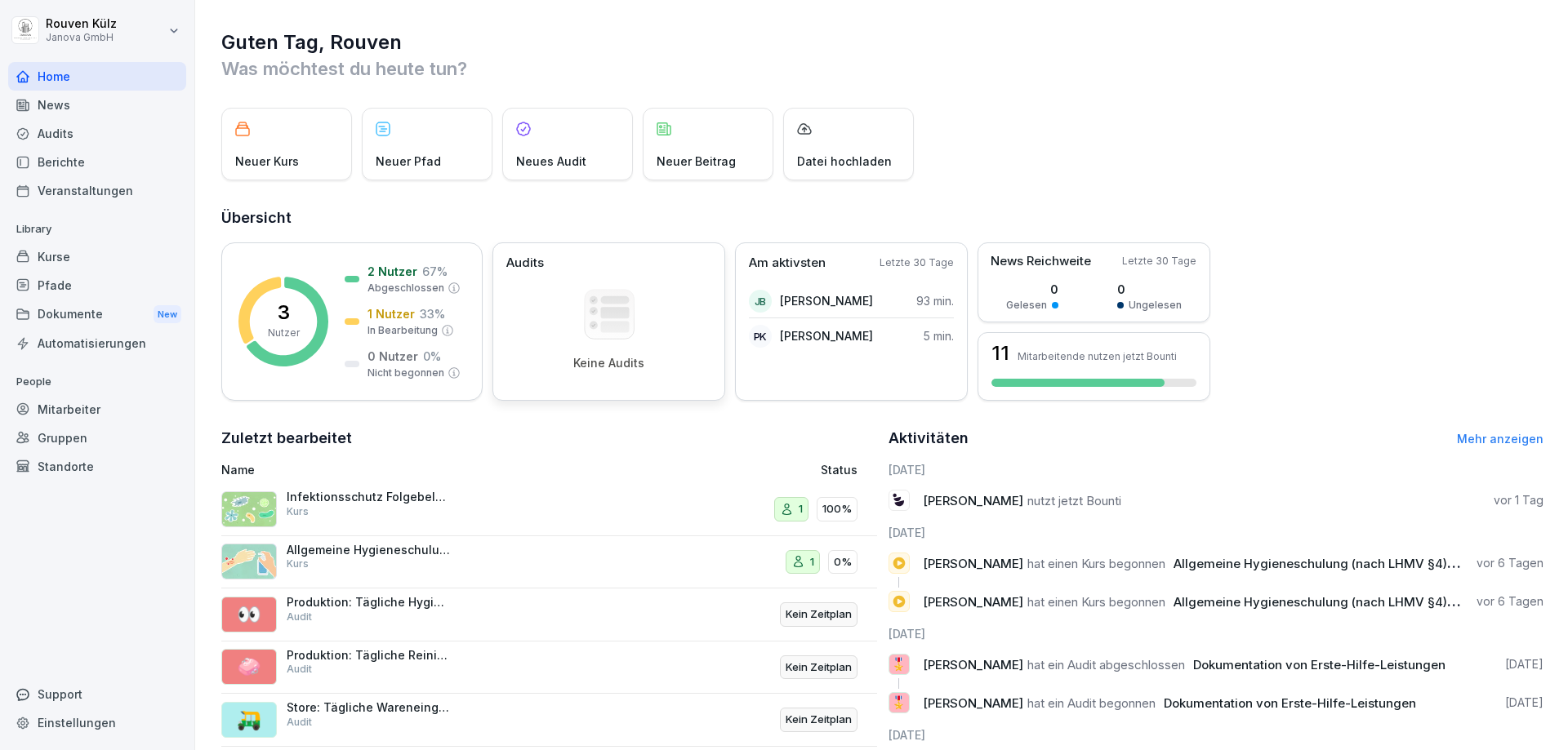
click at [571, 345] on div "Keine Audits" at bounding box center [608, 329] width 205 height 81
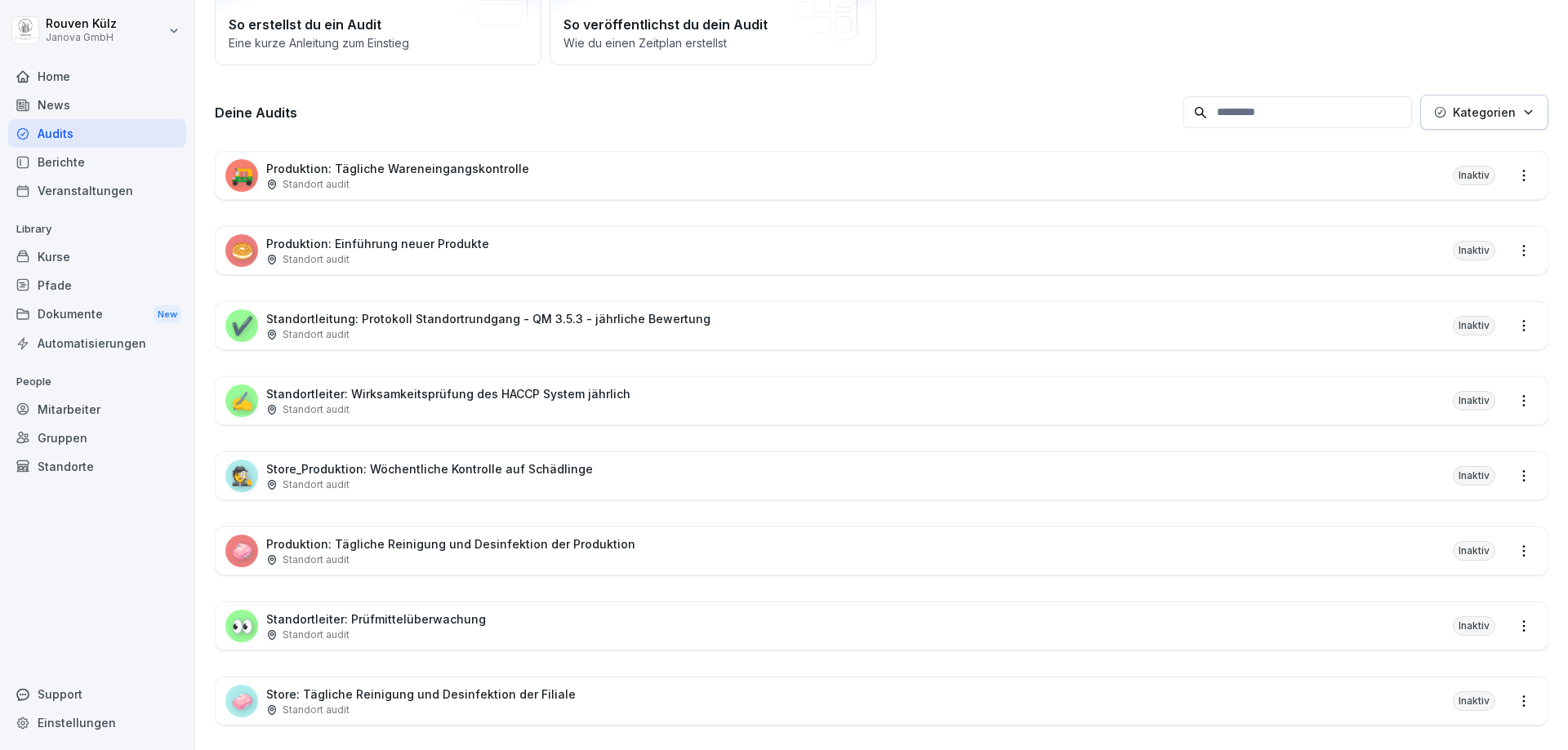
scroll to position [245, 0]
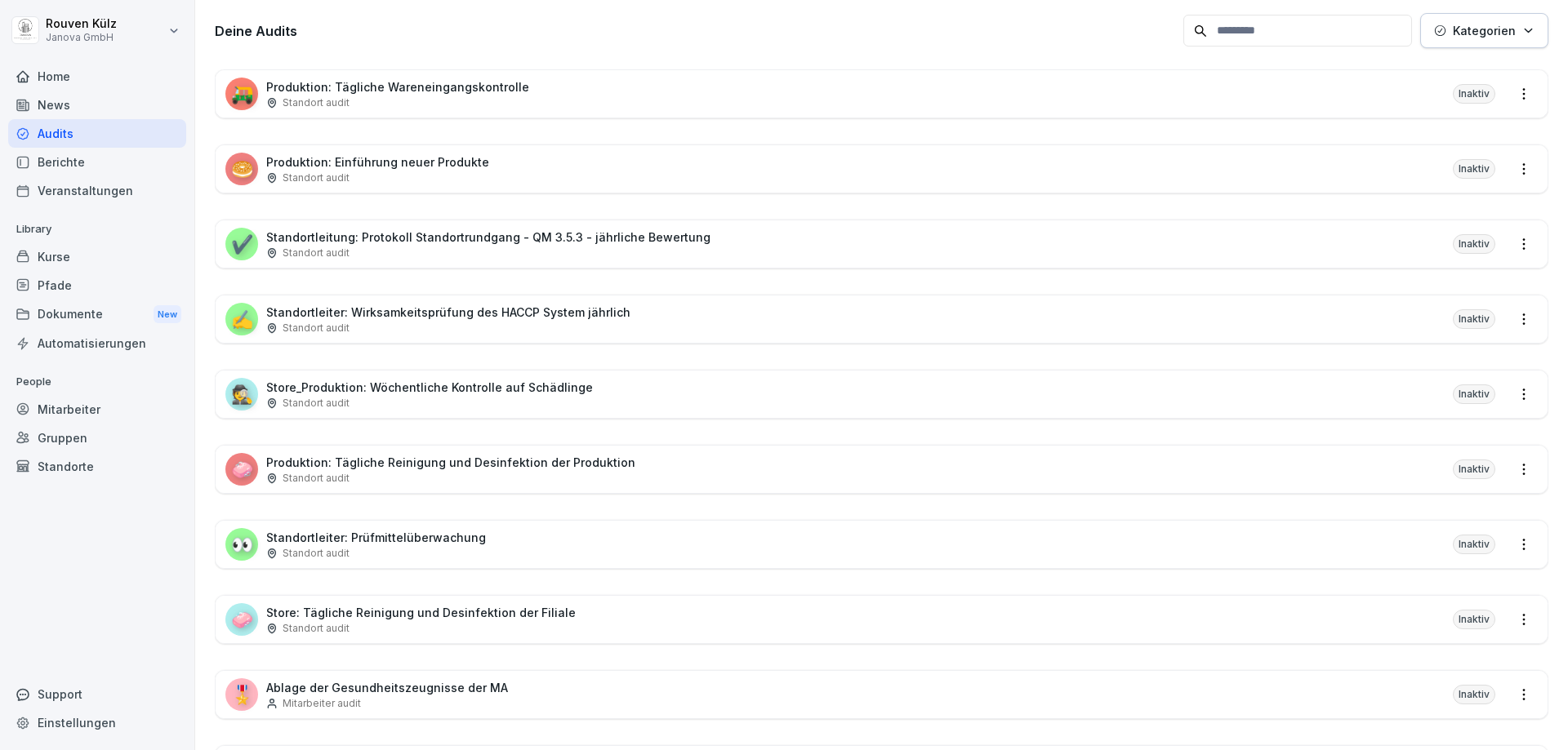
click at [1513, 40] on button "Kategorien" at bounding box center [1484, 30] width 128 height 35
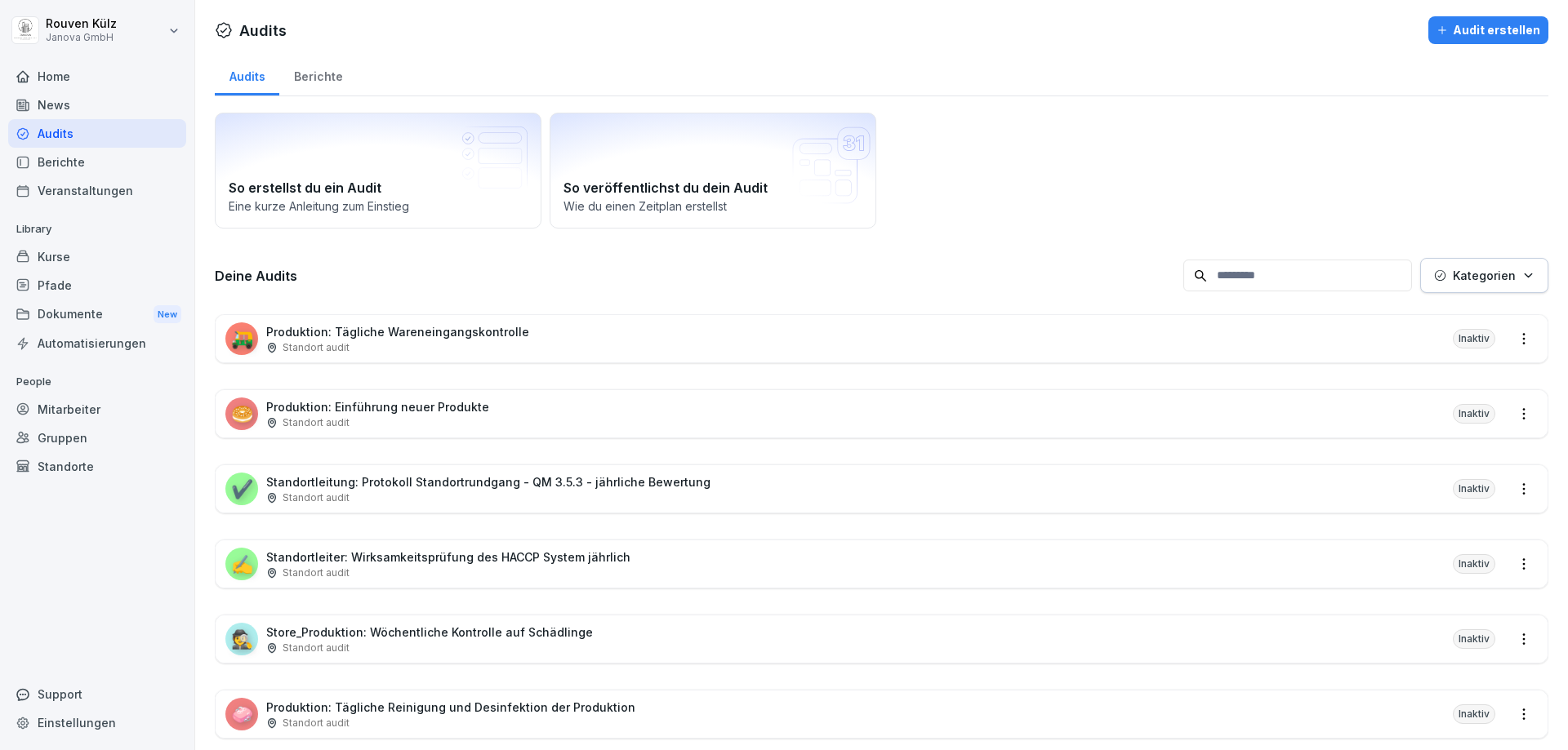
click at [102, 347] on div "Automatisierungen" at bounding box center [97, 344] width 178 height 29
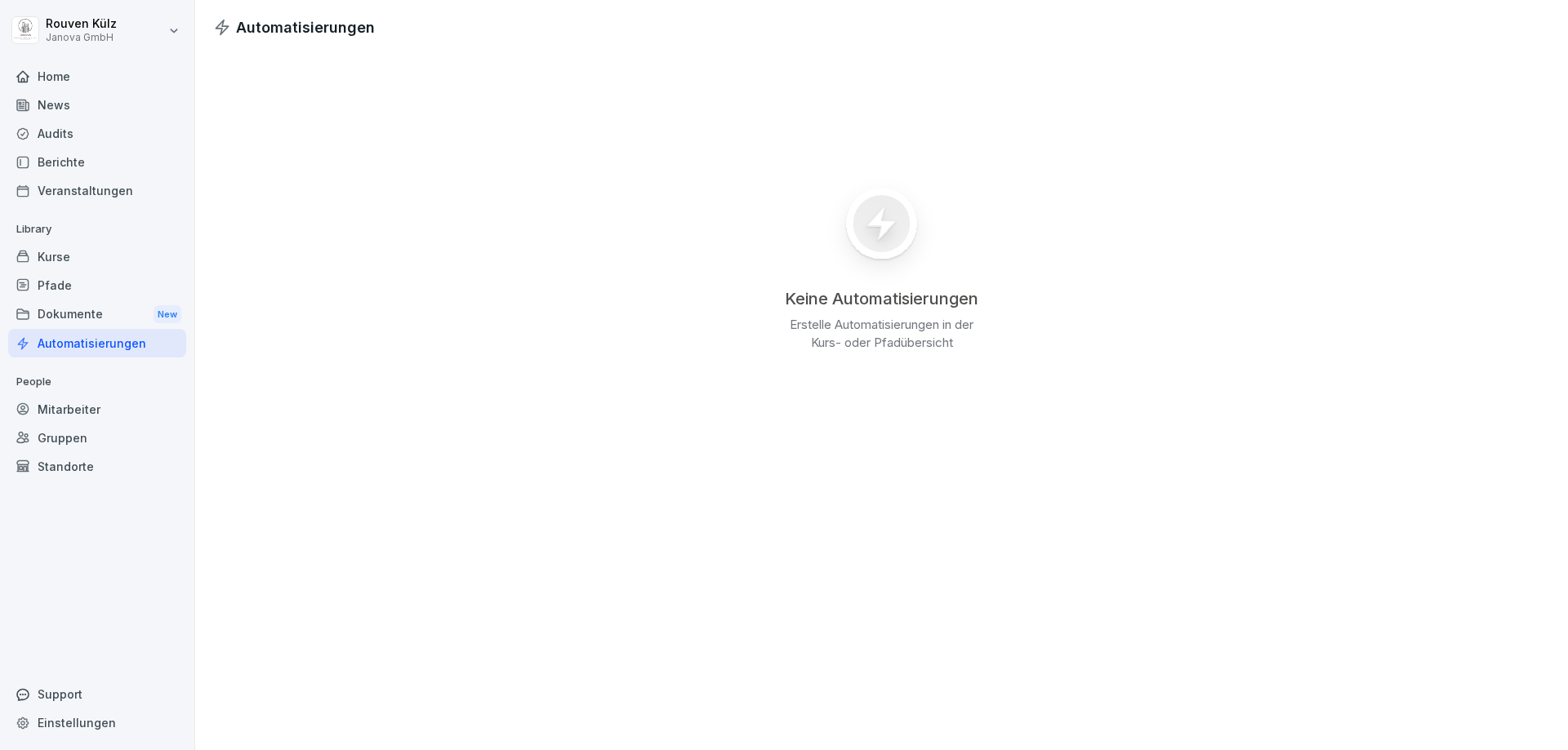
click at [719, 138] on div "Keine Automatisierungen Erstelle Automatisierungen in der Kurs- oder Pfadübersi…" at bounding box center [881, 264] width 1373 height 449
